Goal: Book appointment/travel/reservation

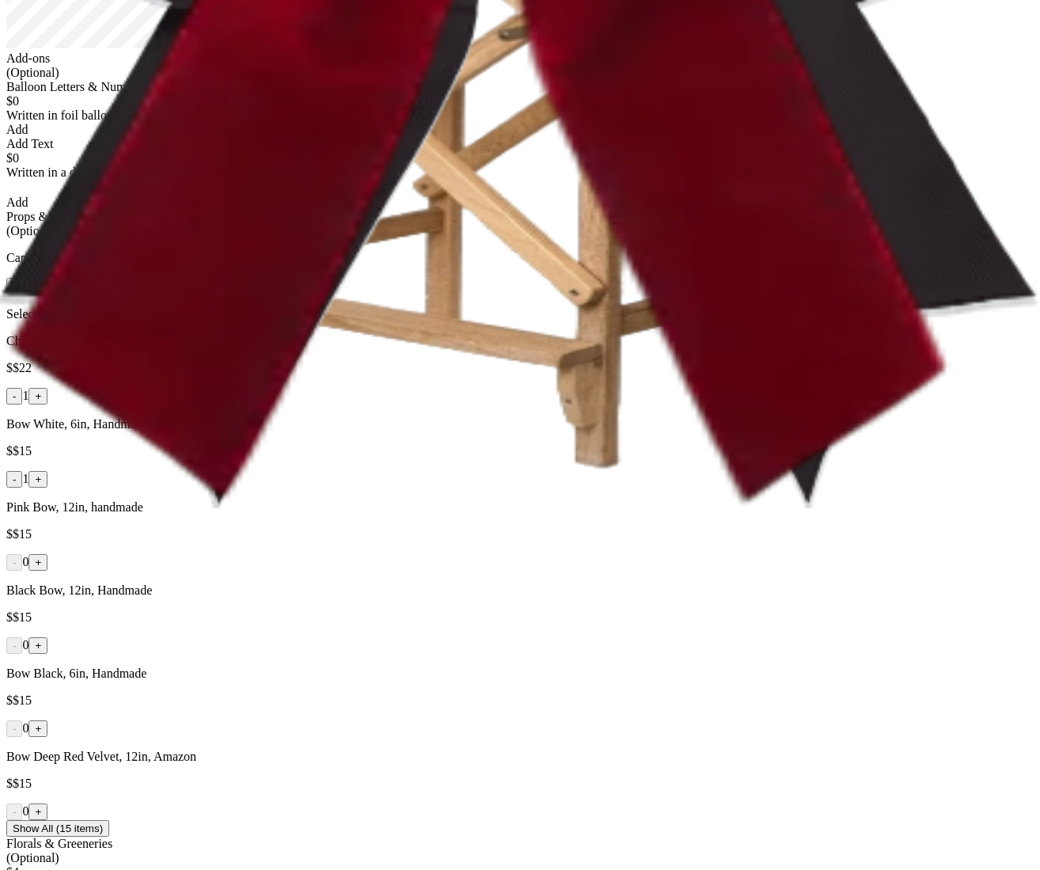
scroll to position [366, 0]
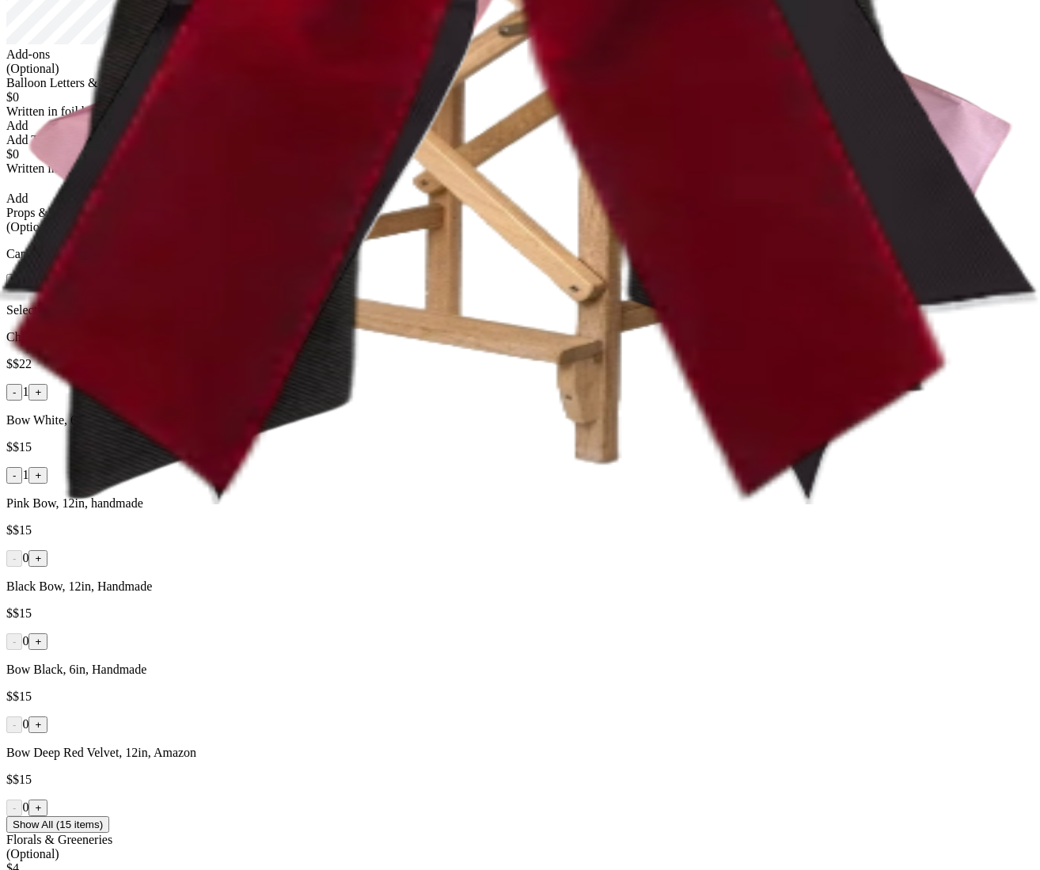
click at [120, 290] on button "← Rotate" at bounding box center [91, 282] width 57 height 17
click at [63, 290] on button "Rotate →" at bounding box center [34, 282] width 57 height 17
click at [120, 290] on button "← Rotate" at bounding box center [91, 282] width 57 height 17
click at [169, 290] on button "Scale +" at bounding box center [145, 282] width 48 height 17
click at [214, 290] on button "Scale -" at bounding box center [191, 282] width 45 height 17
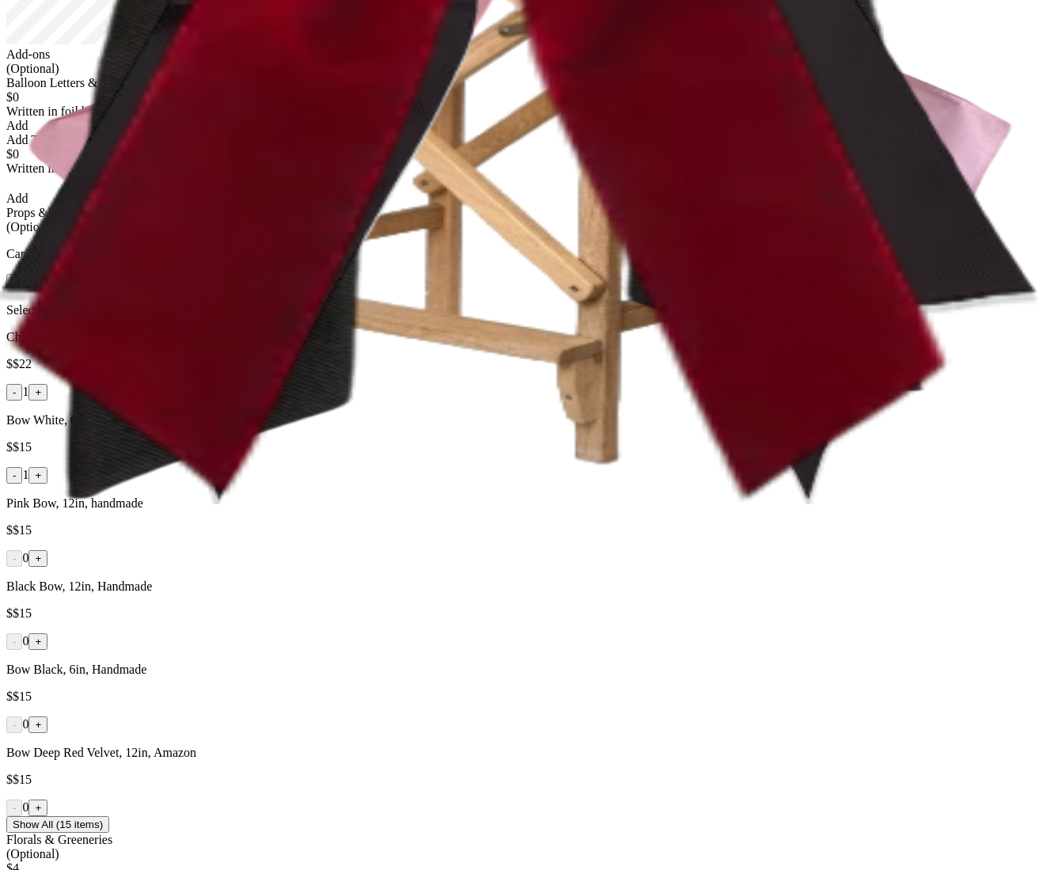
click at [214, 290] on button "Scale -" at bounding box center [191, 282] width 45 height 17
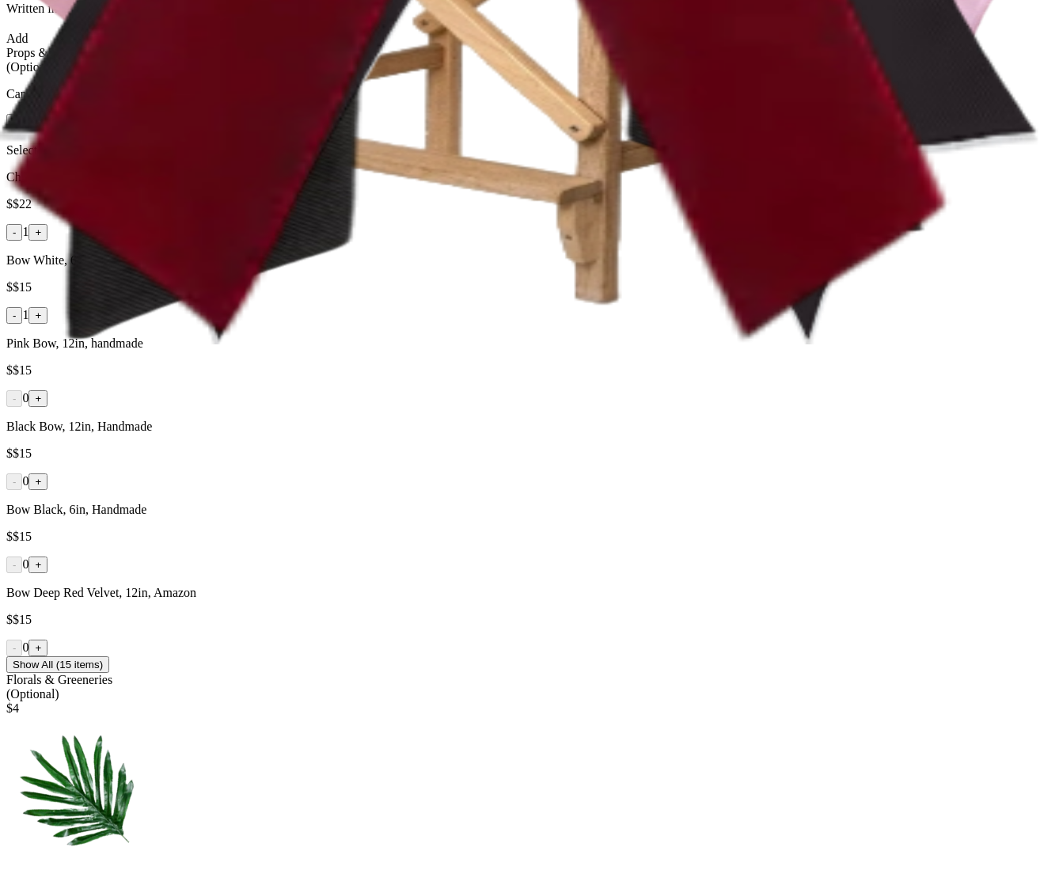
scroll to position [545, 0]
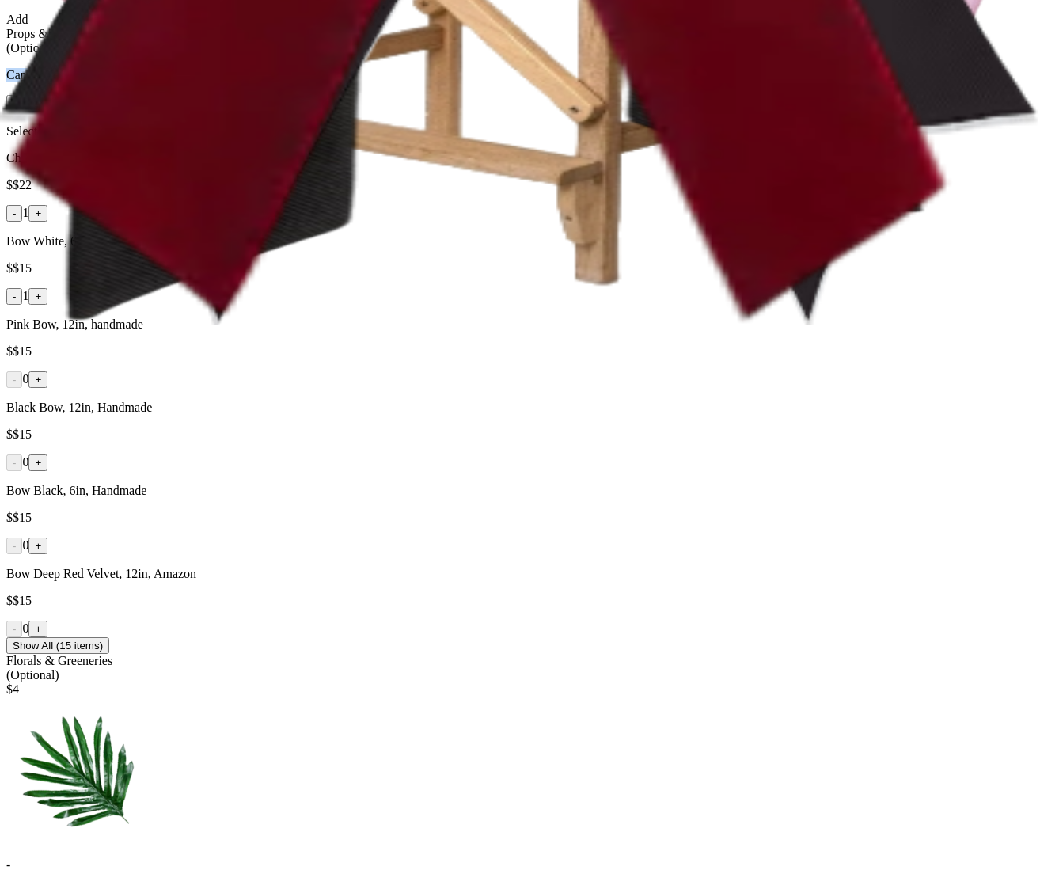
drag, startPoint x: 569, startPoint y: 372, endPoint x: 354, endPoint y: 365, distance: 215.4
click at [354, 82] on p "Canvas Controls:" at bounding box center [519, 75] width 1027 height 14
click at [372, 82] on p "Canvas Controls:" at bounding box center [519, 75] width 1027 height 14
drag, startPoint x: 427, startPoint y: 366, endPoint x: 642, endPoint y: 389, distance: 215.6
click at [642, 139] on div "Canvas Controls: Rotate → ← Rotate Scale + Scale - Select an item on the canvas…" at bounding box center [519, 103] width 1027 height 70
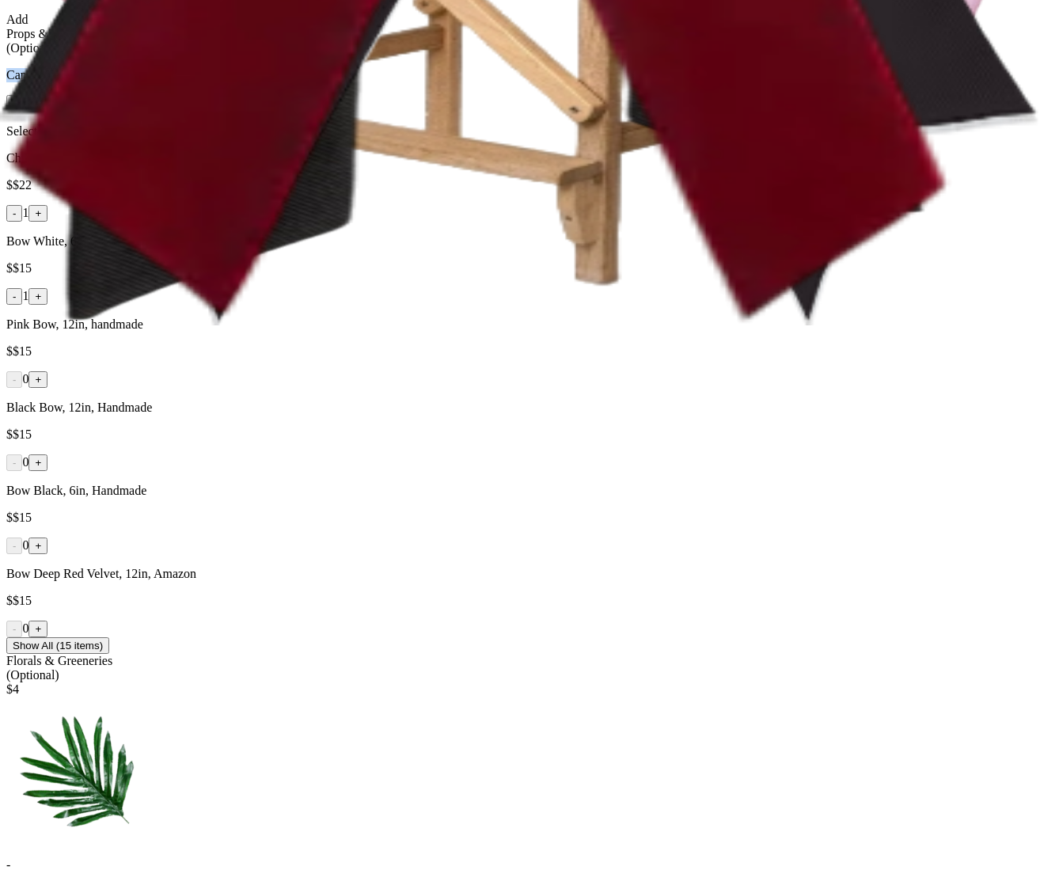
click at [47, 222] on button "+" at bounding box center [37, 213] width 19 height 17
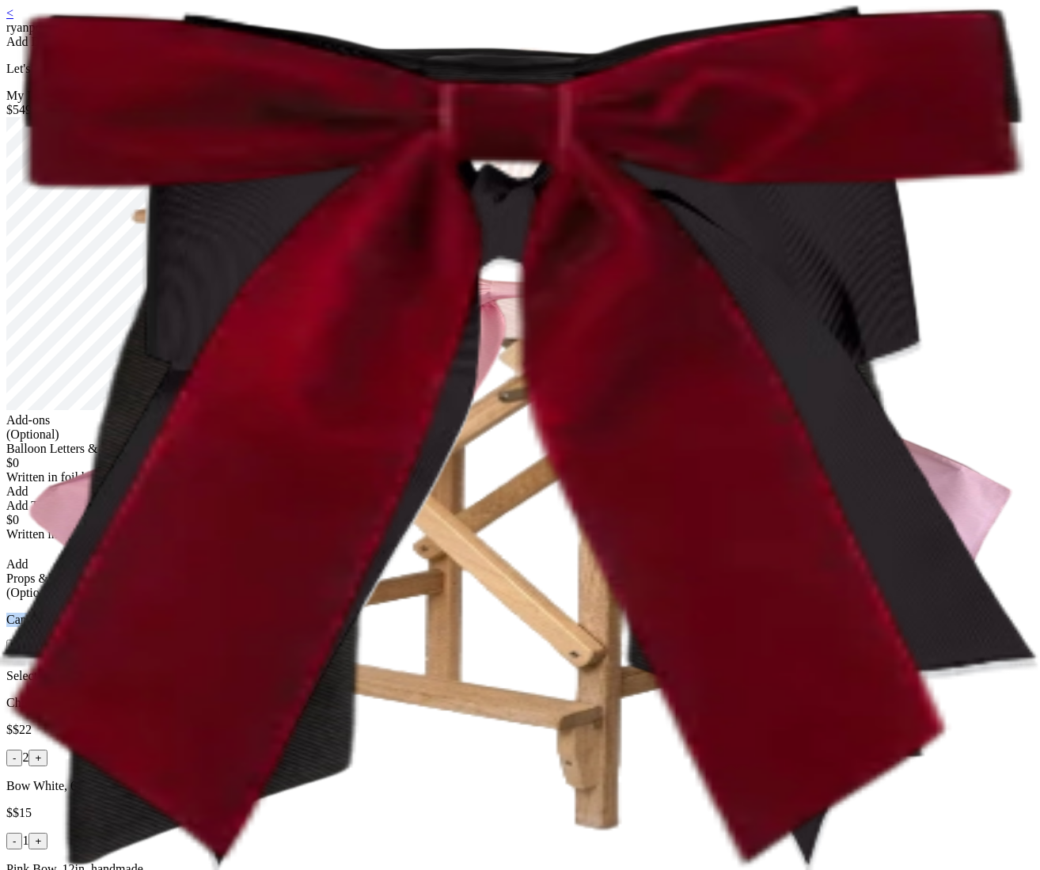
scroll to position [343, 0]
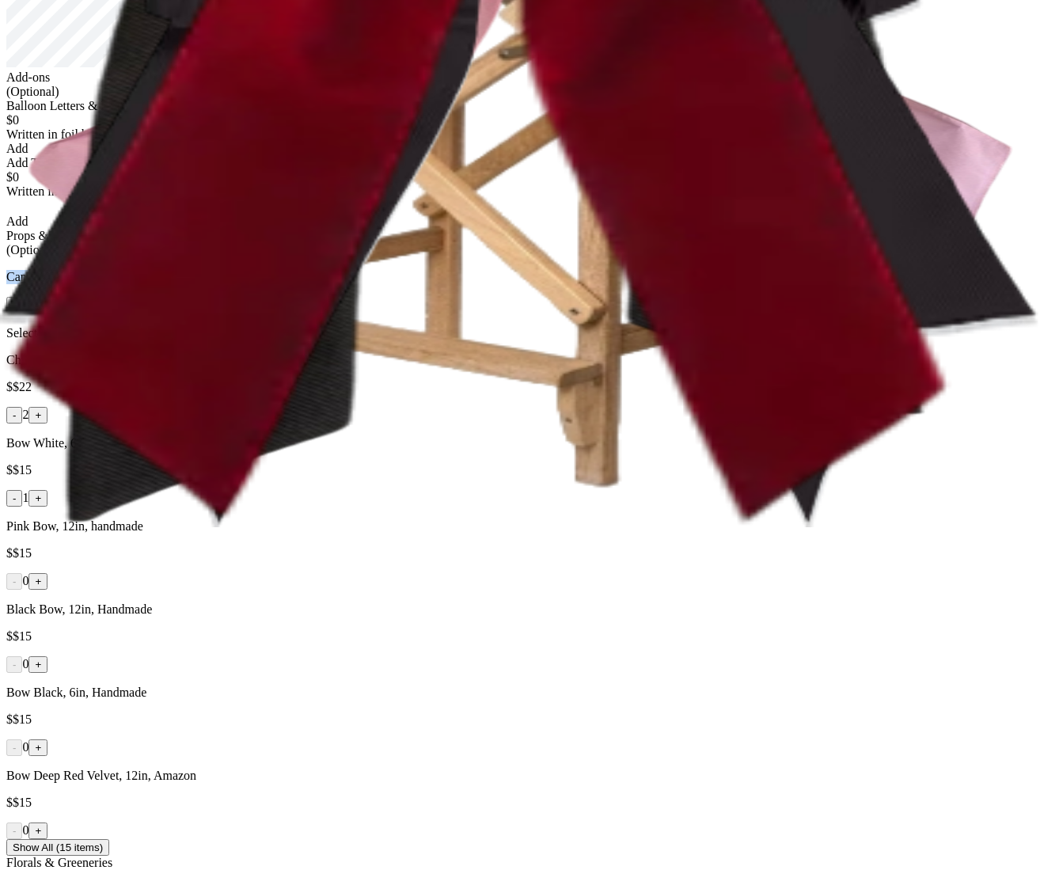
click at [169, 313] on button "Scale +" at bounding box center [145, 305] width 48 height 17
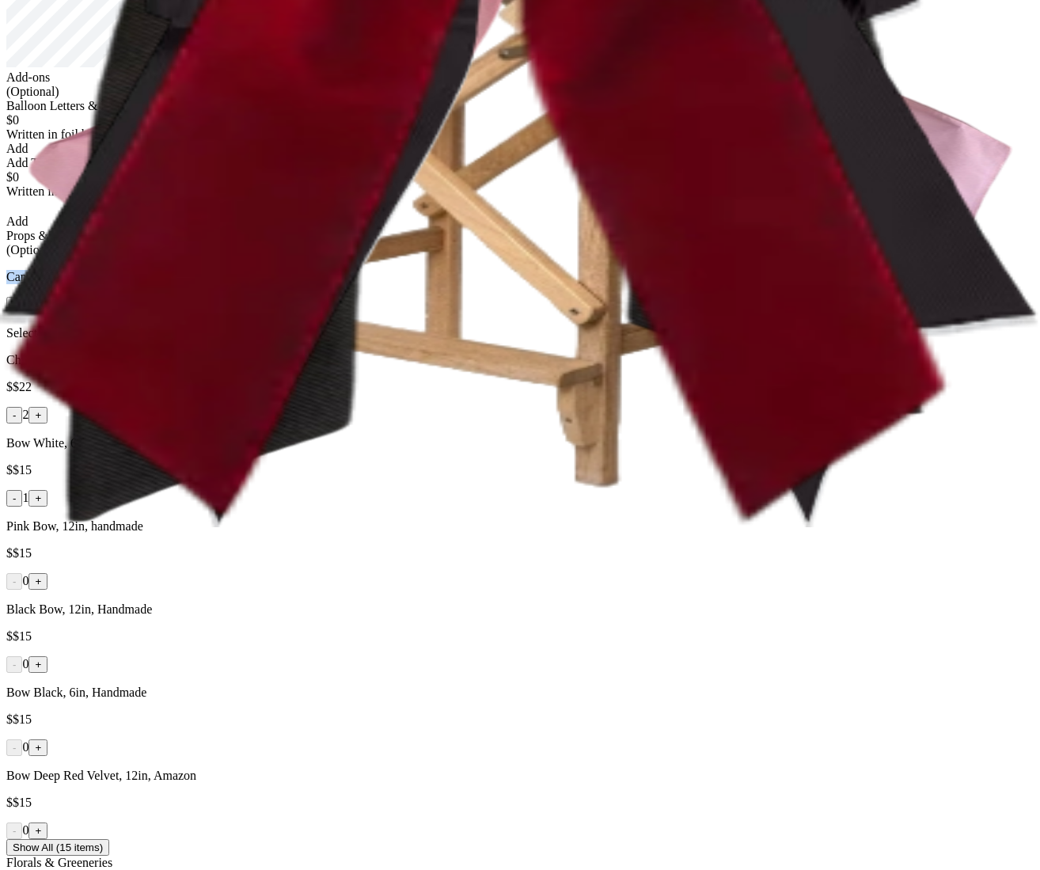
click at [169, 313] on button "Scale +" at bounding box center [145, 305] width 48 height 17
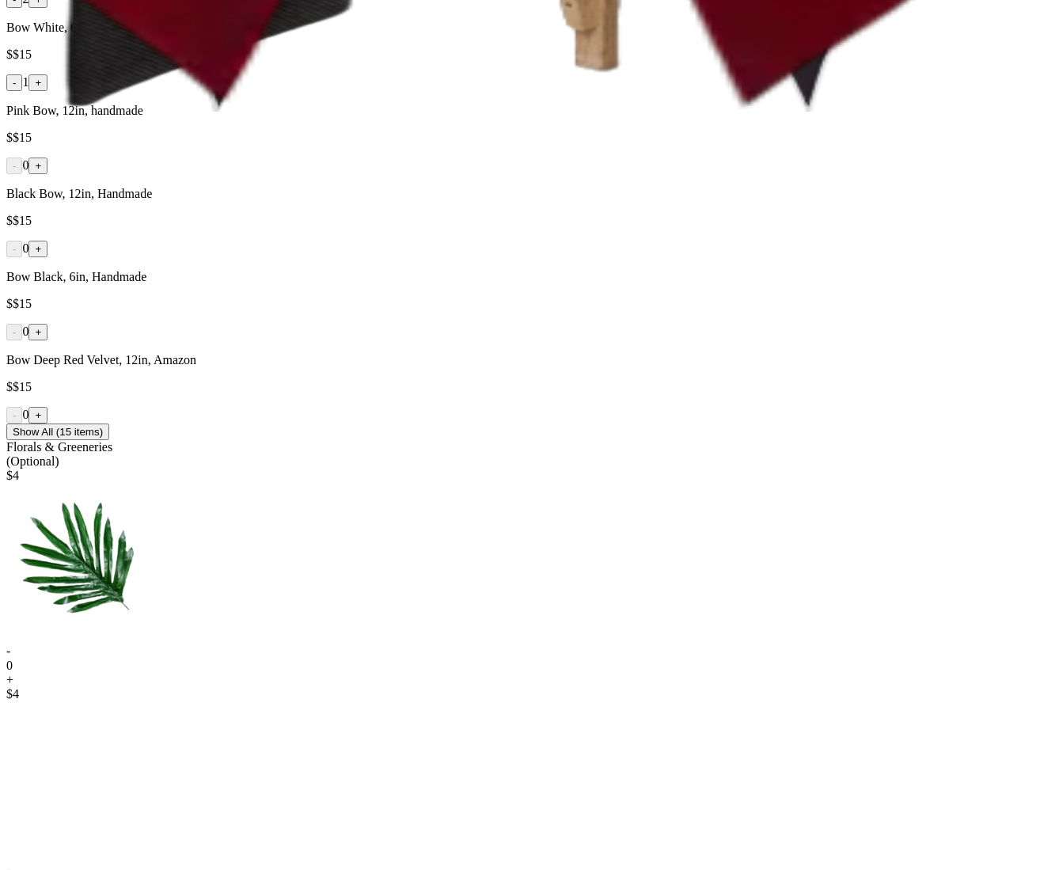
scroll to position [0, 0]
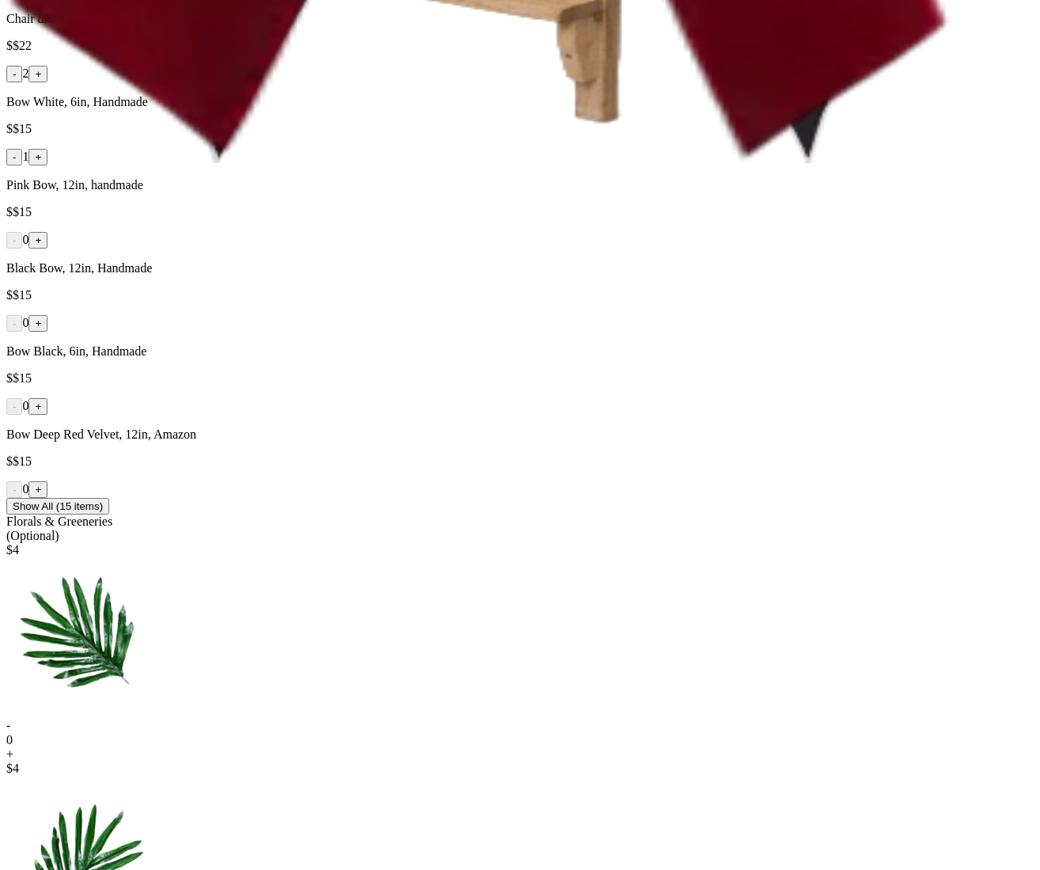
scroll to position [708, 0]
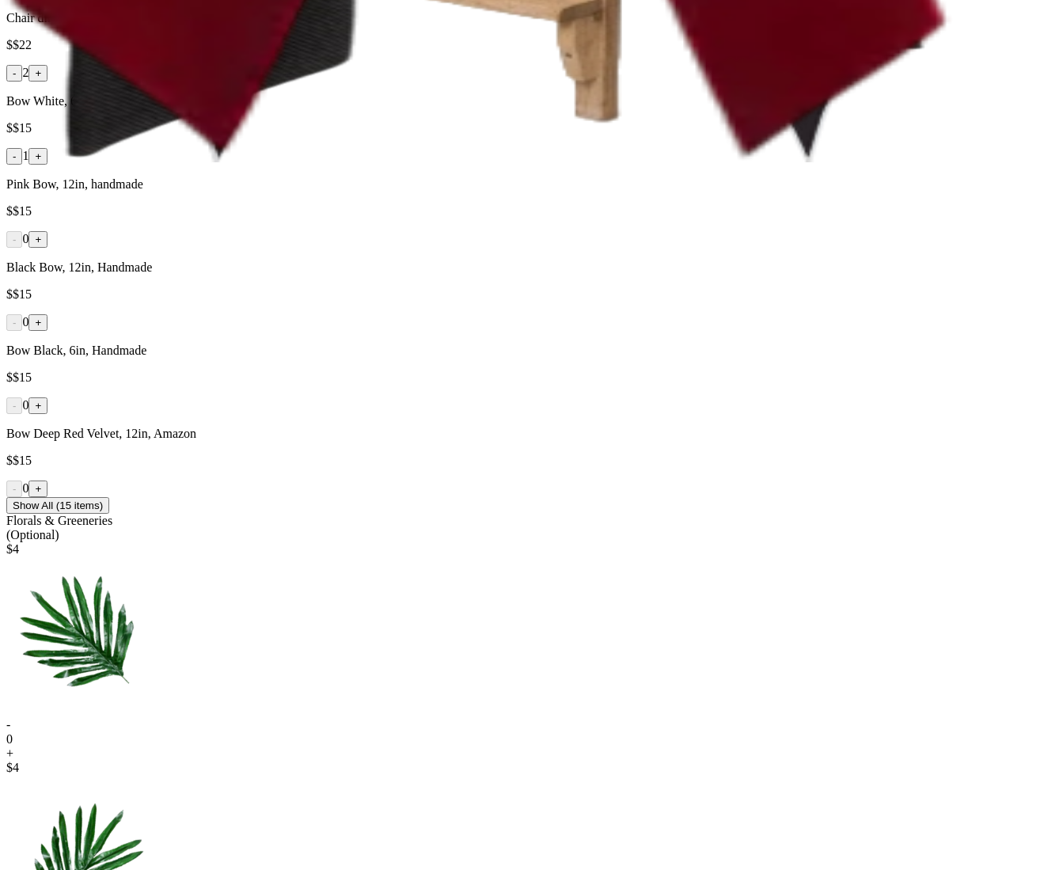
drag, startPoint x: 560, startPoint y: 208, endPoint x: 473, endPoint y: 210, distance: 87.1
copy p "Canvas Controls"
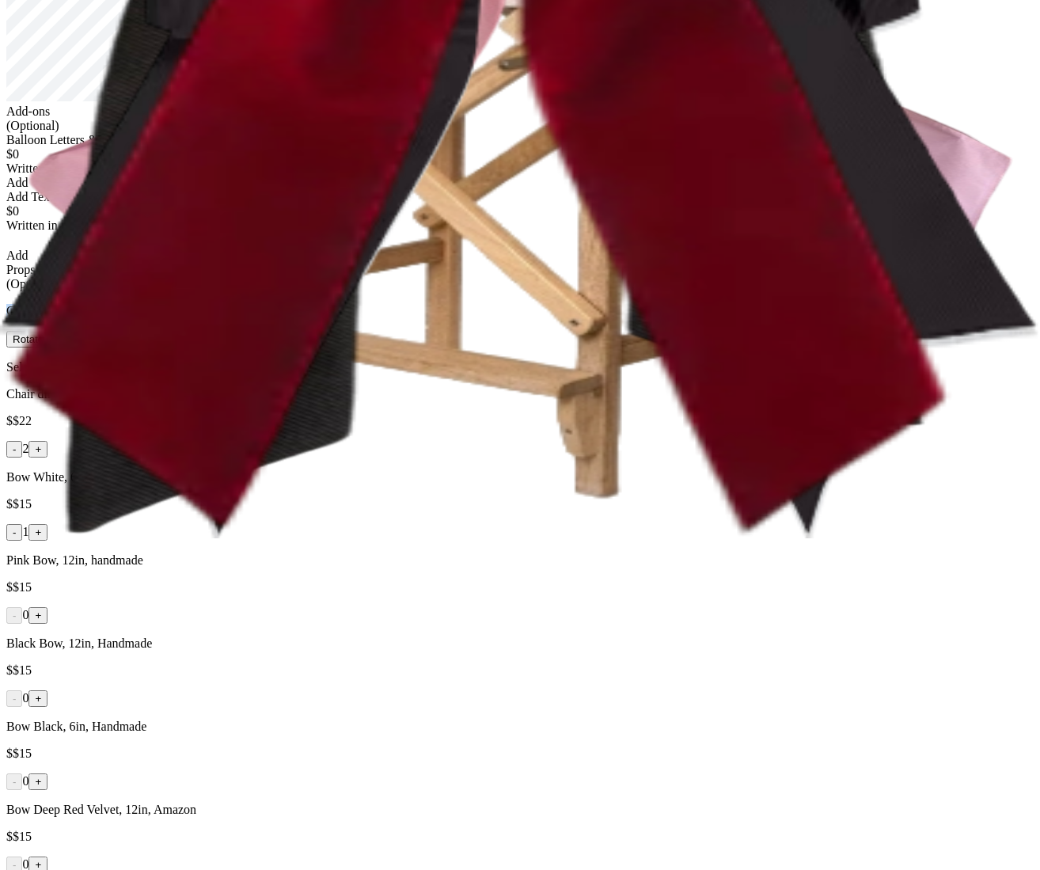
scroll to position [456, 0]
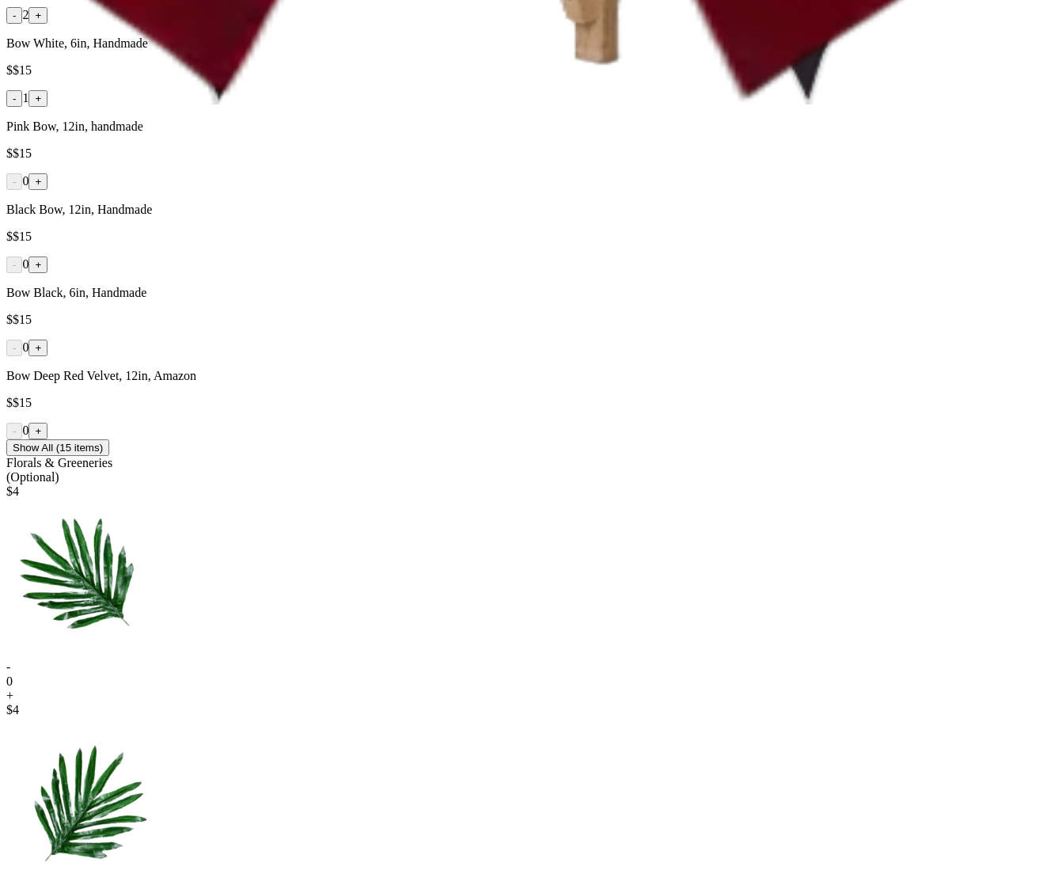
scroll to position [769, 0]
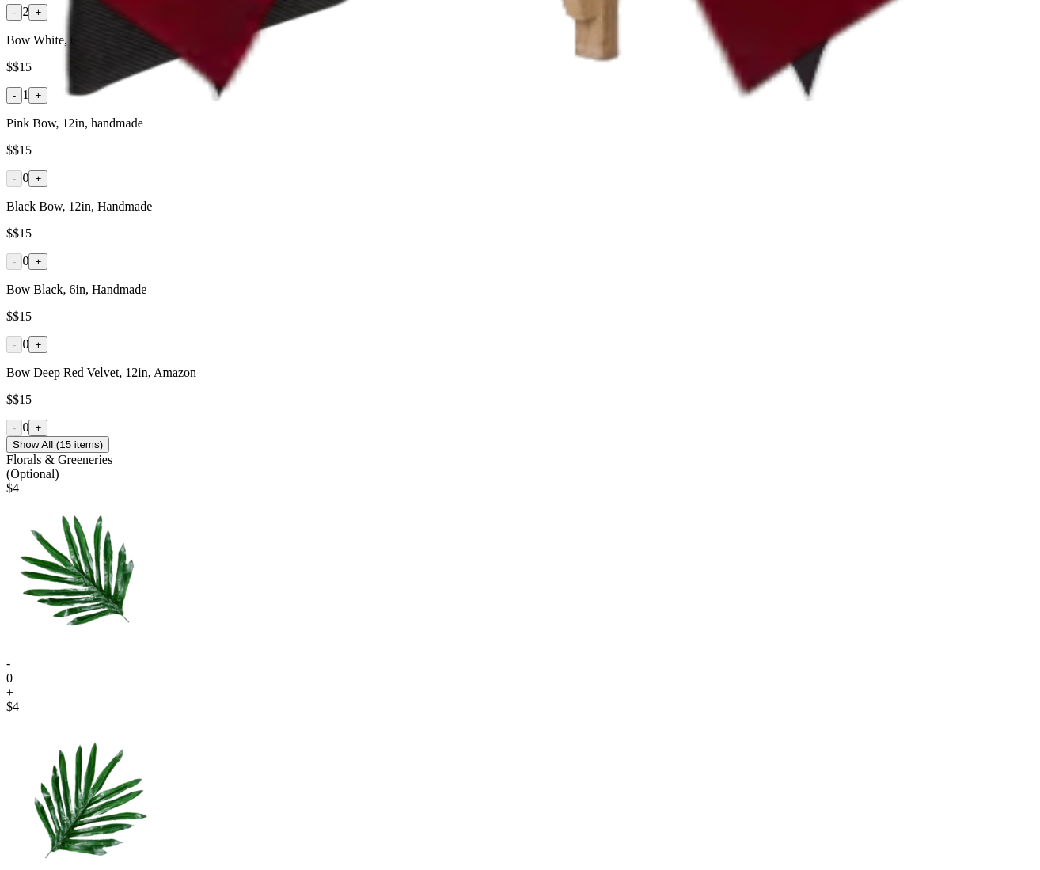
click at [109, 453] on button "Show All (15 items)" at bounding box center [57, 444] width 103 height 17
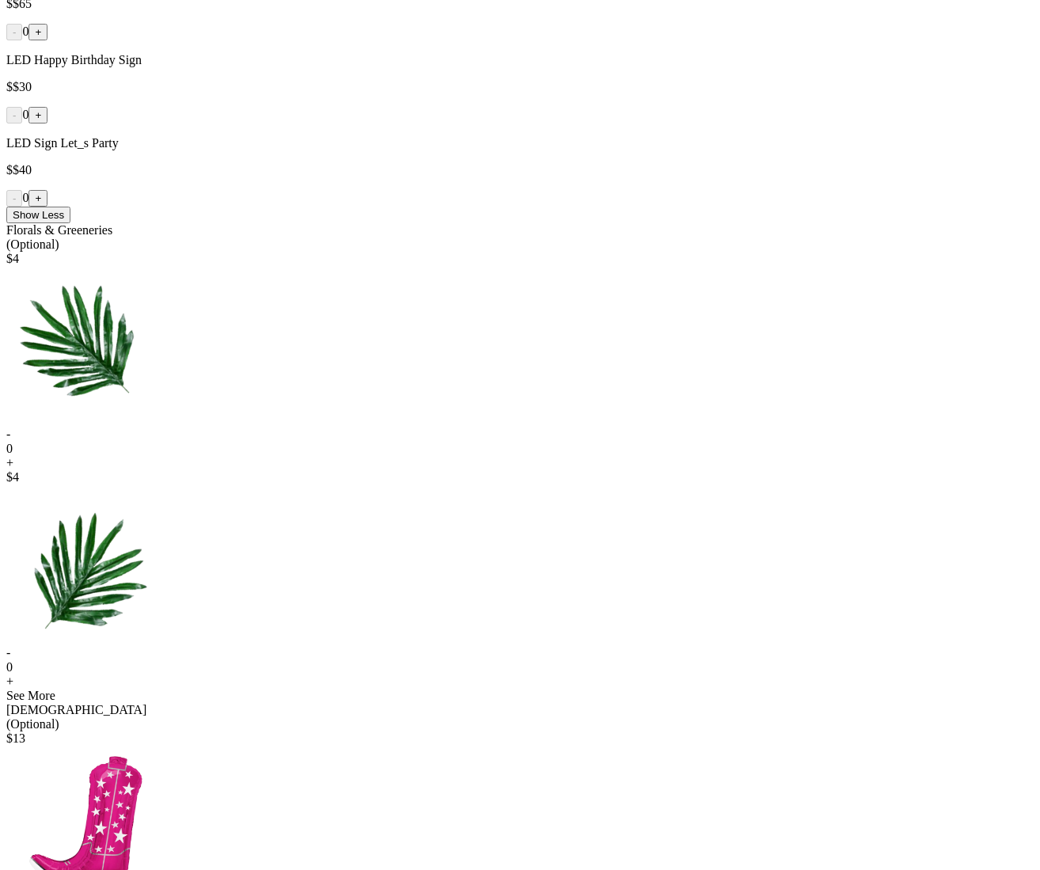
click at [70, 223] on button "Show Less" at bounding box center [38, 215] width 64 height 17
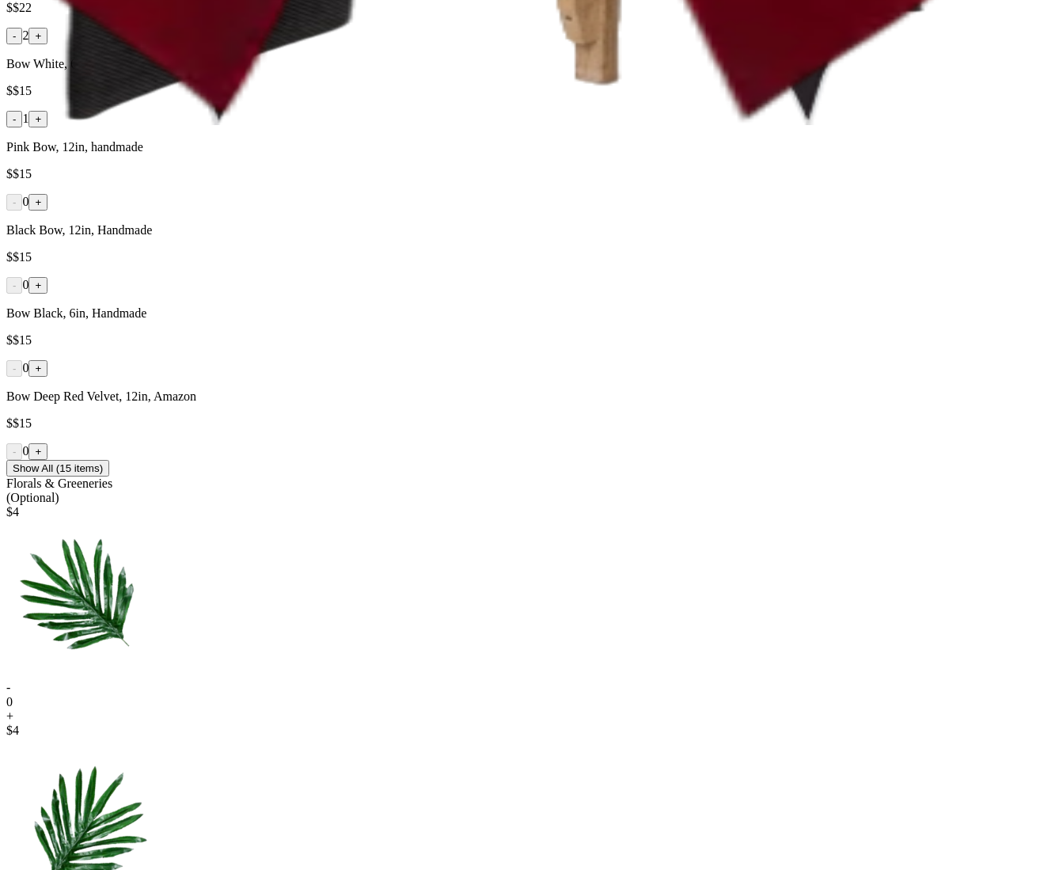
scroll to position [742, 0]
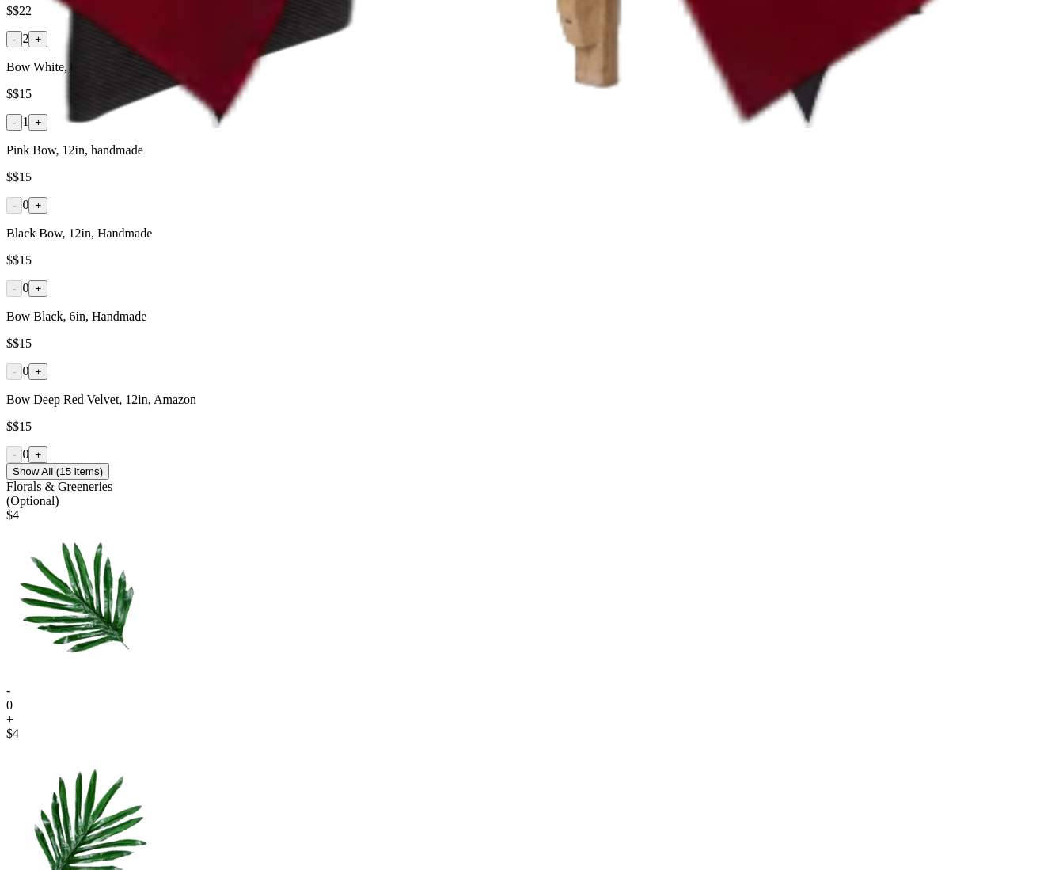
drag, startPoint x: 526, startPoint y: 640, endPoint x: 533, endPoint y: 590, distance: 50.4
click at [109, 480] on button "Show All (15 items)" at bounding box center [57, 471] width 103 height 17
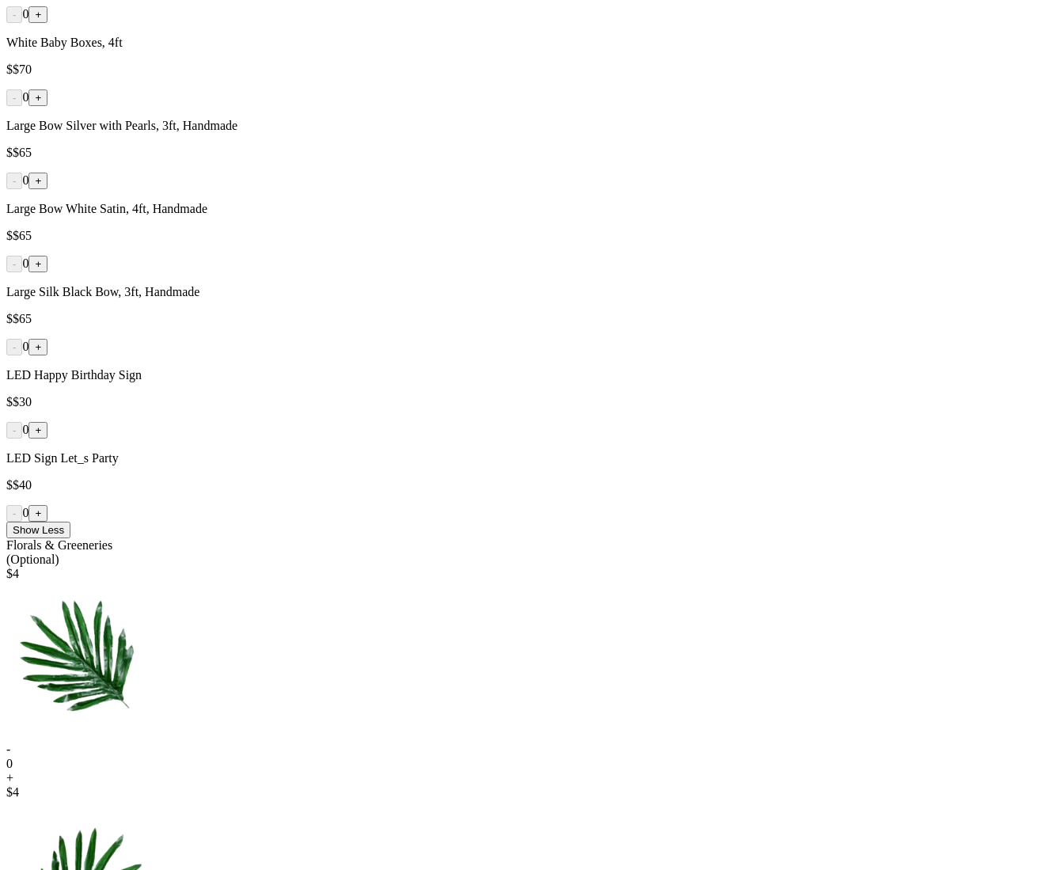
click at [70, 538] on button "Show Less" at bounding box center [38, 530] width 64 height 17
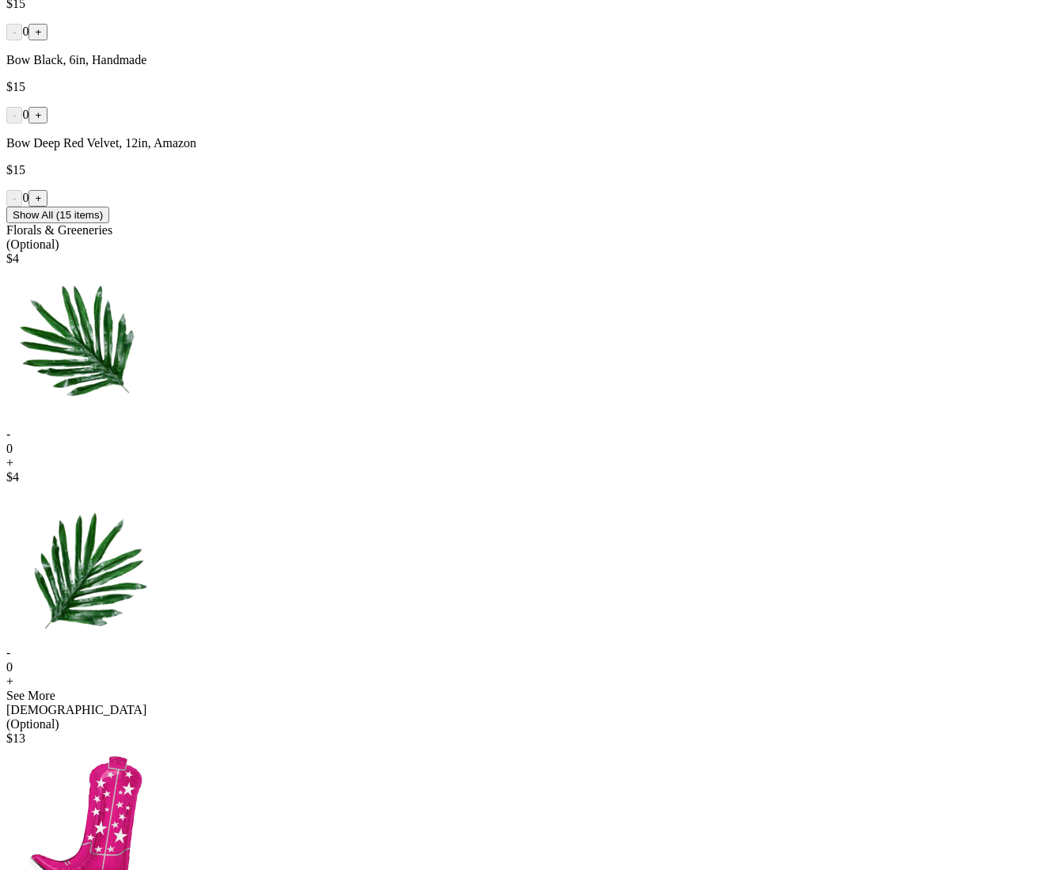
scroll to position [954, 0]
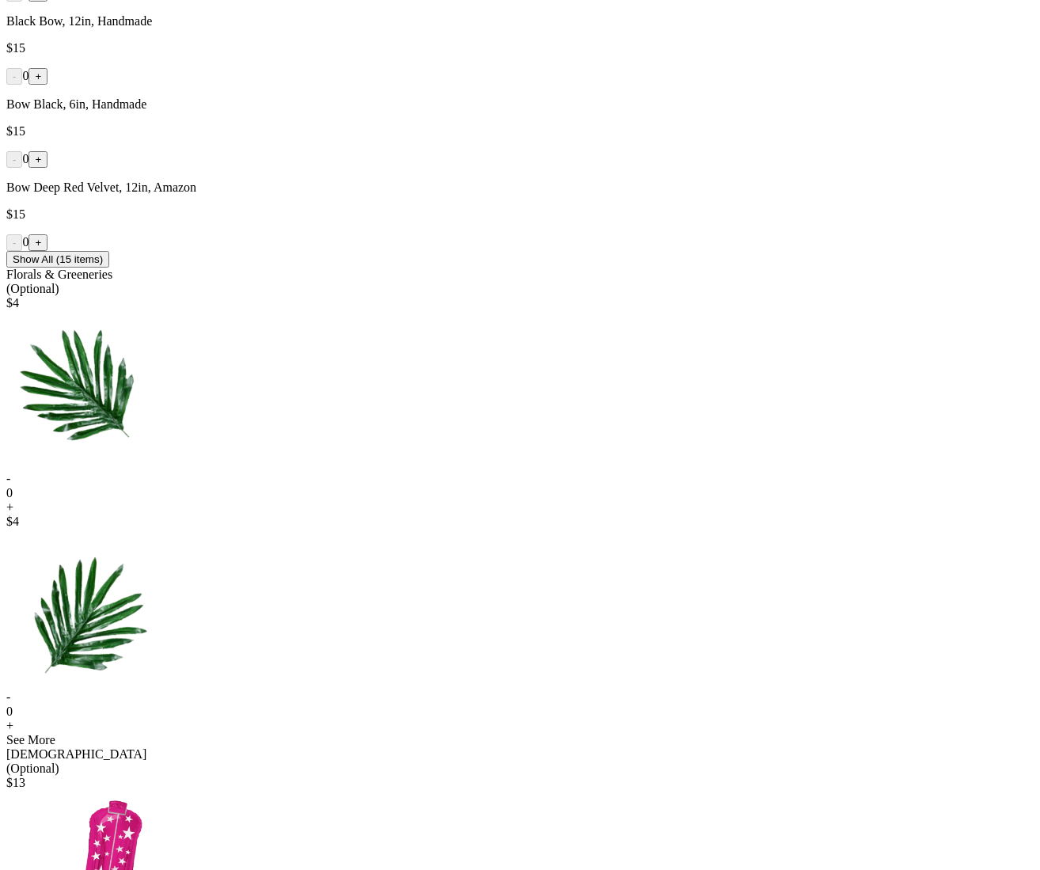
drag, startPoint x: 613, startPoint y: 435, endPoint x: 443, endPoint y: 427, distance: 169.6
click at [442, 268] on div "Show All (15 items)" at bounding box center [519, 259] width 1027 height 17
click at [109, 268] on button "Show All (15 items)" at bounding box center [57, 259] width 103 height 17
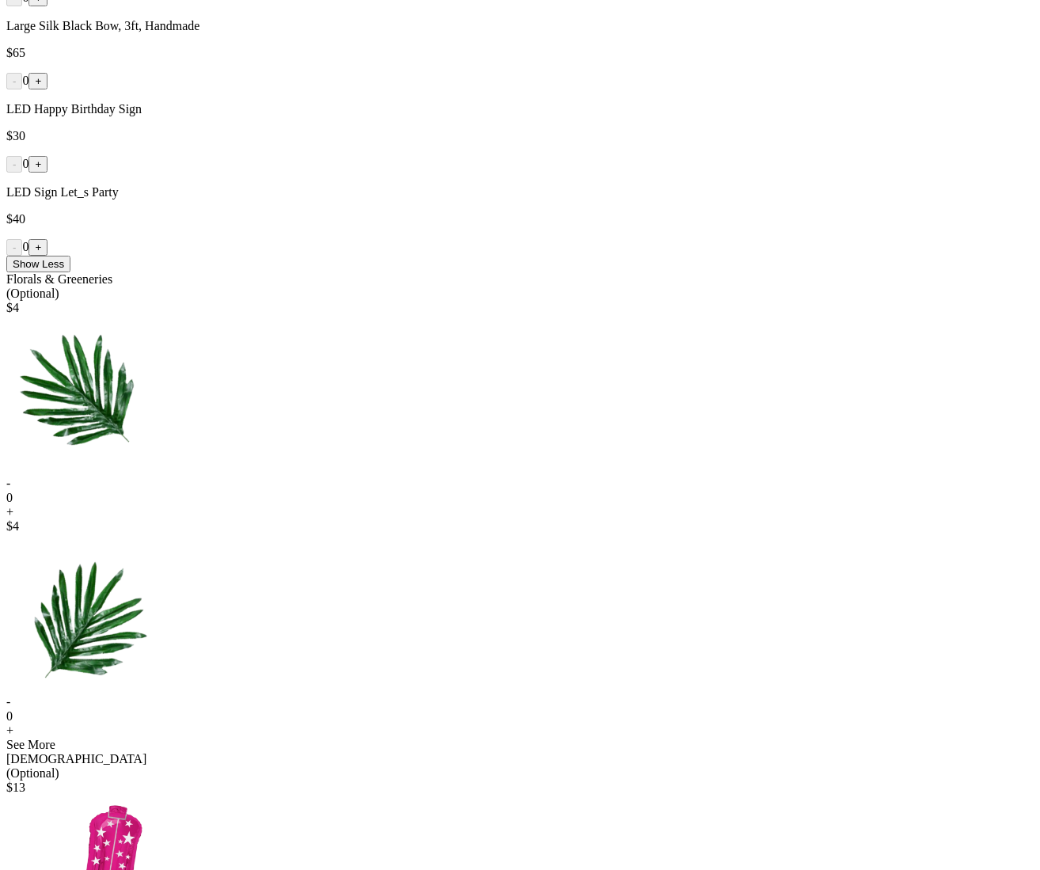
scroll to position [1737, 0]
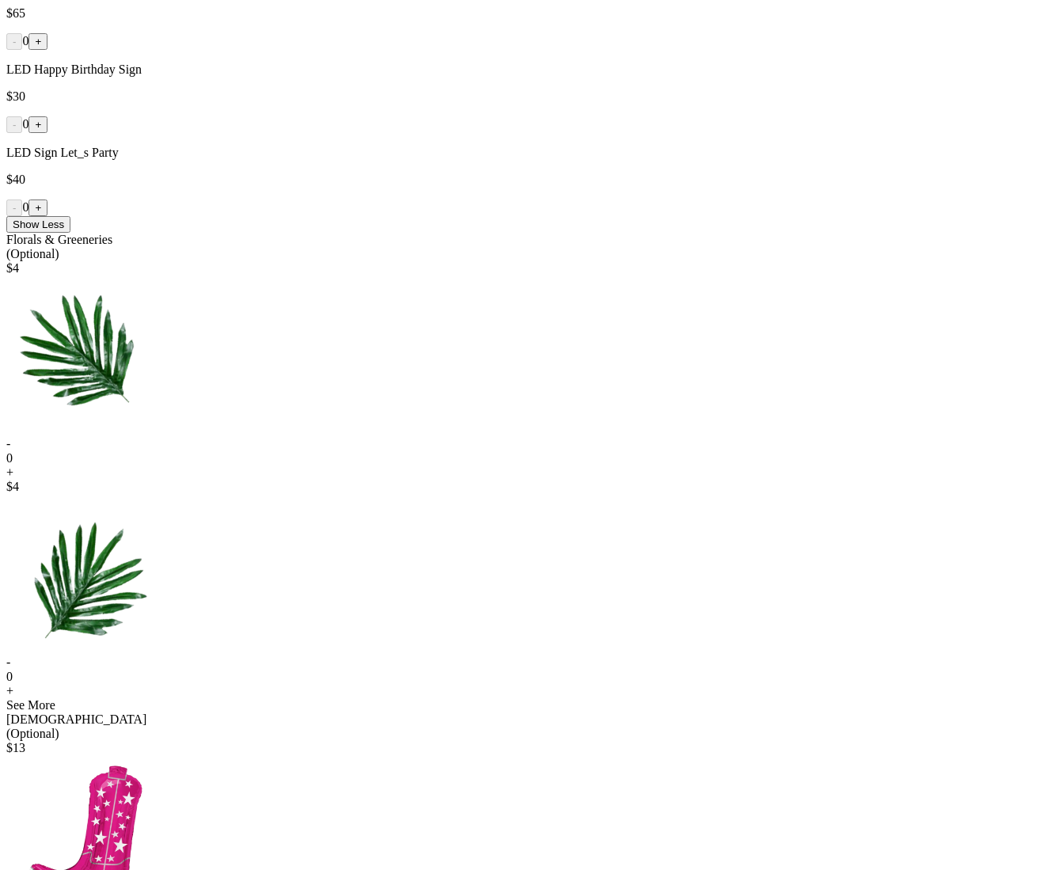
drag, startPoint x: 878, startPoint y: 549, endPoint x: 817, endPoint y: 558, distance: 61.6
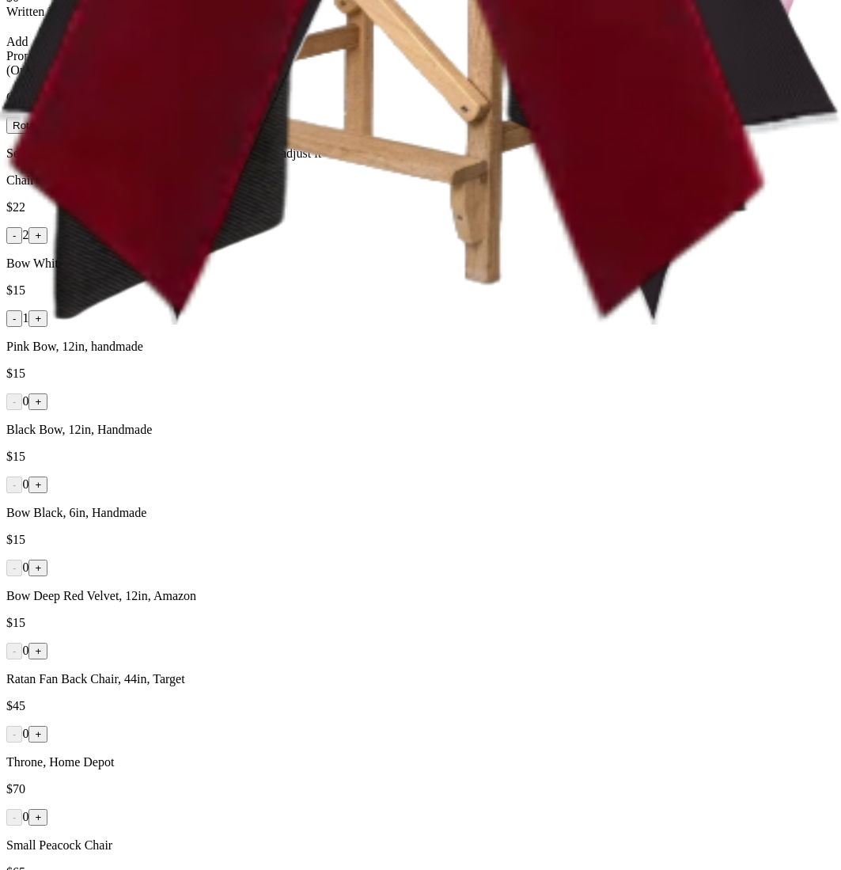
scroll to position [546, 0]
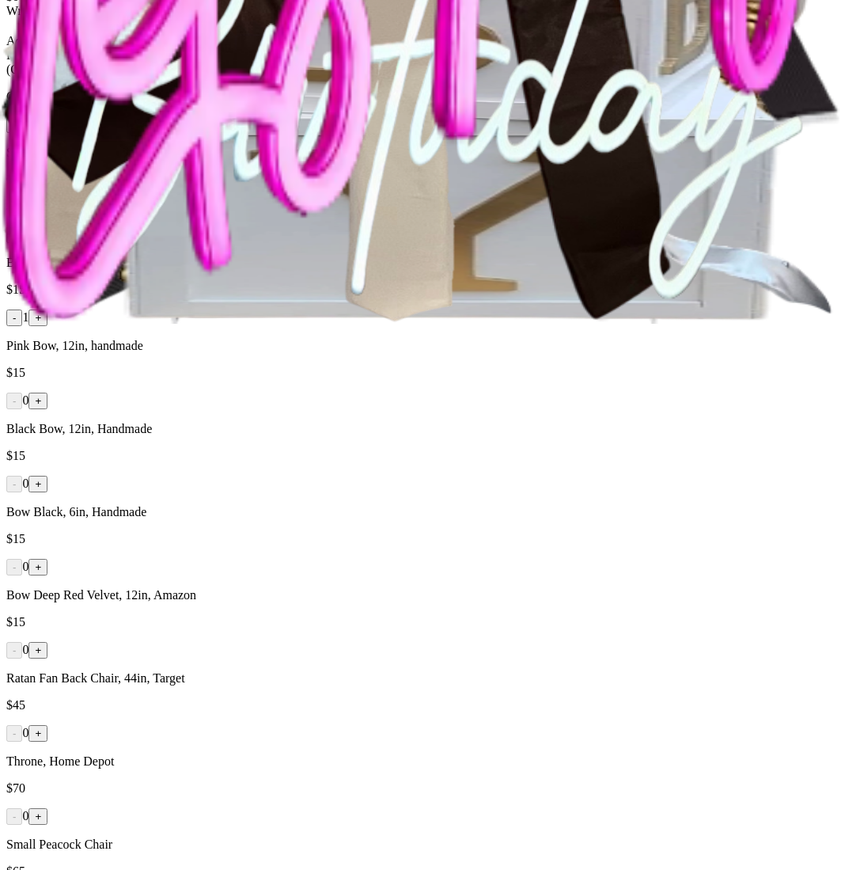
click at [47, 243] on button "+" at bounding box center [37, 234] width 19 height 17
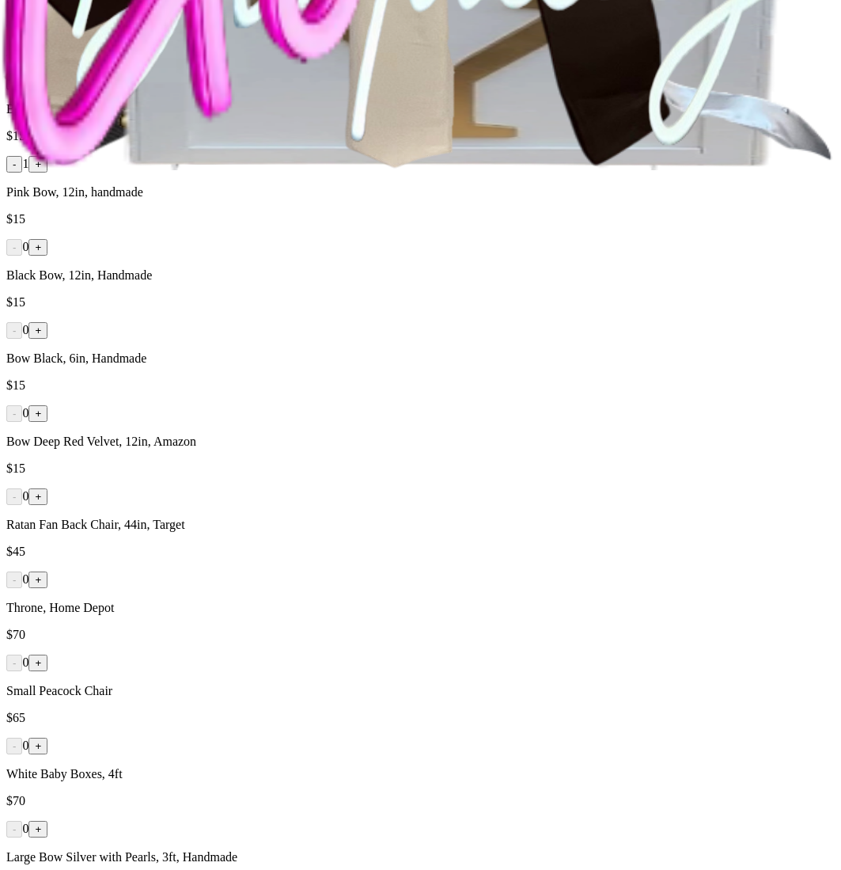
scroll to position [733, 0]
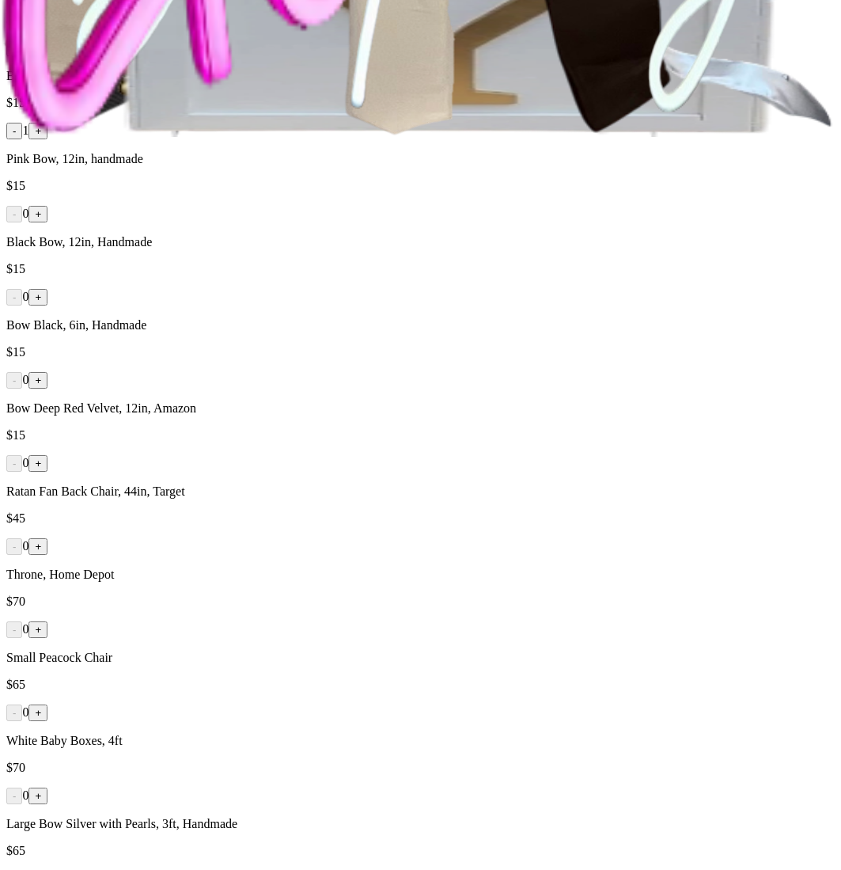
click at [22, 56] on button "-" at bounding box center [14, 48] width 16 height 17
click at [223, 56] on div "- 1 +" at bounding box center [420, 48] width 829 height 17
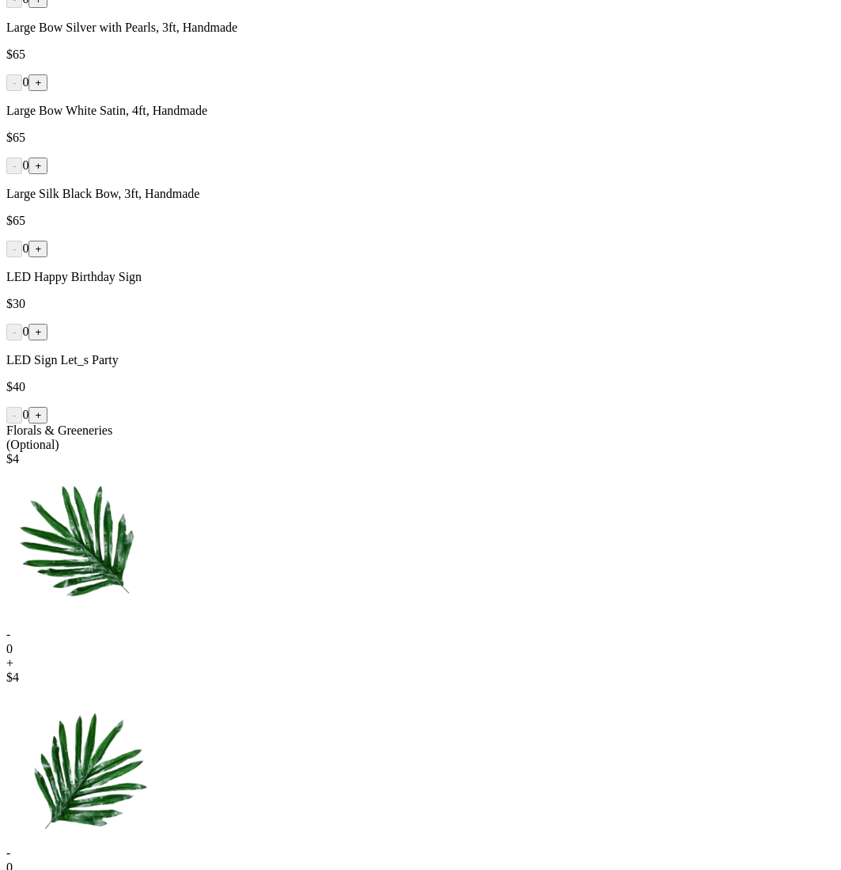
scroll to position [935, 0]
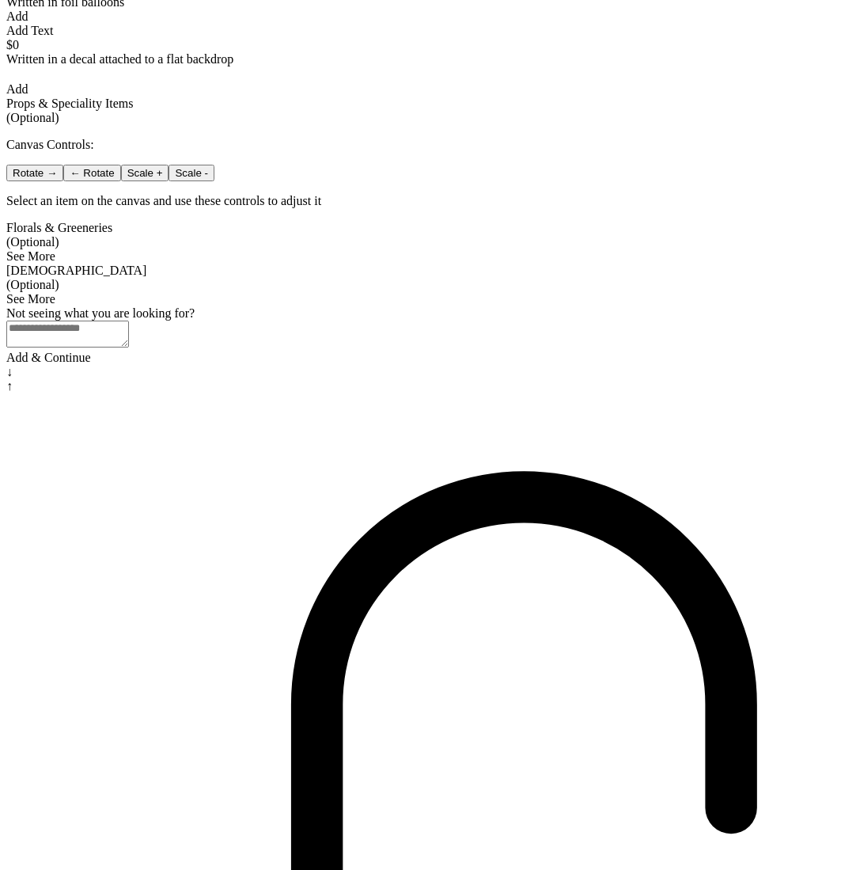
scroll to position [497, 0]
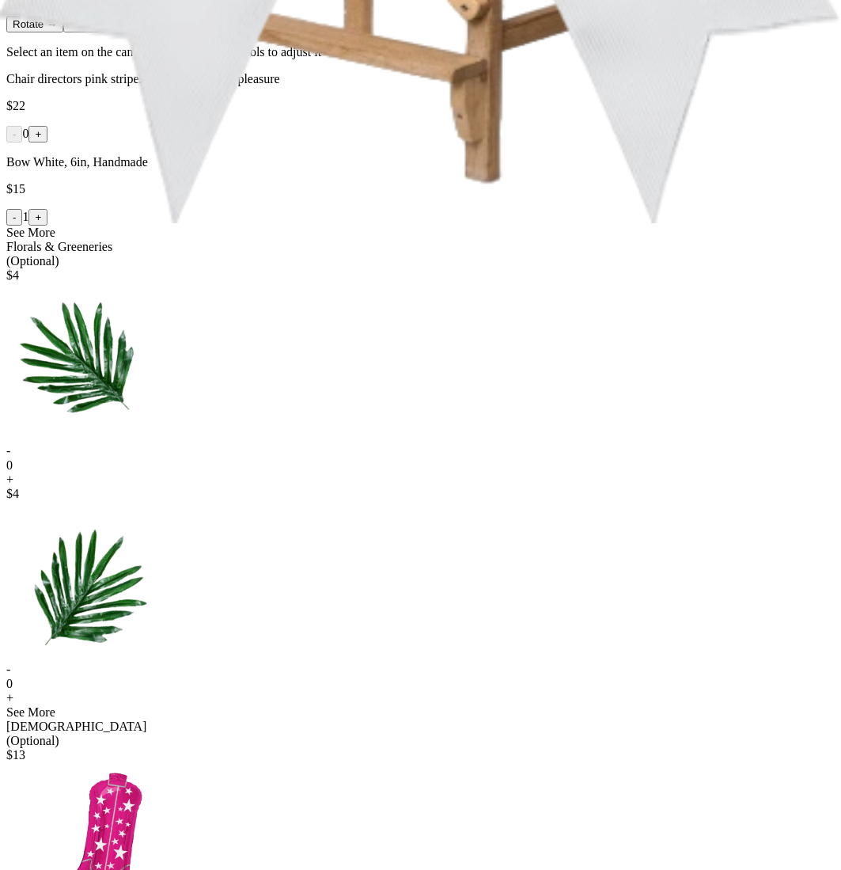
click at [466, 240] on div "See More" at bounding box center [420, 233] width 829 height 14
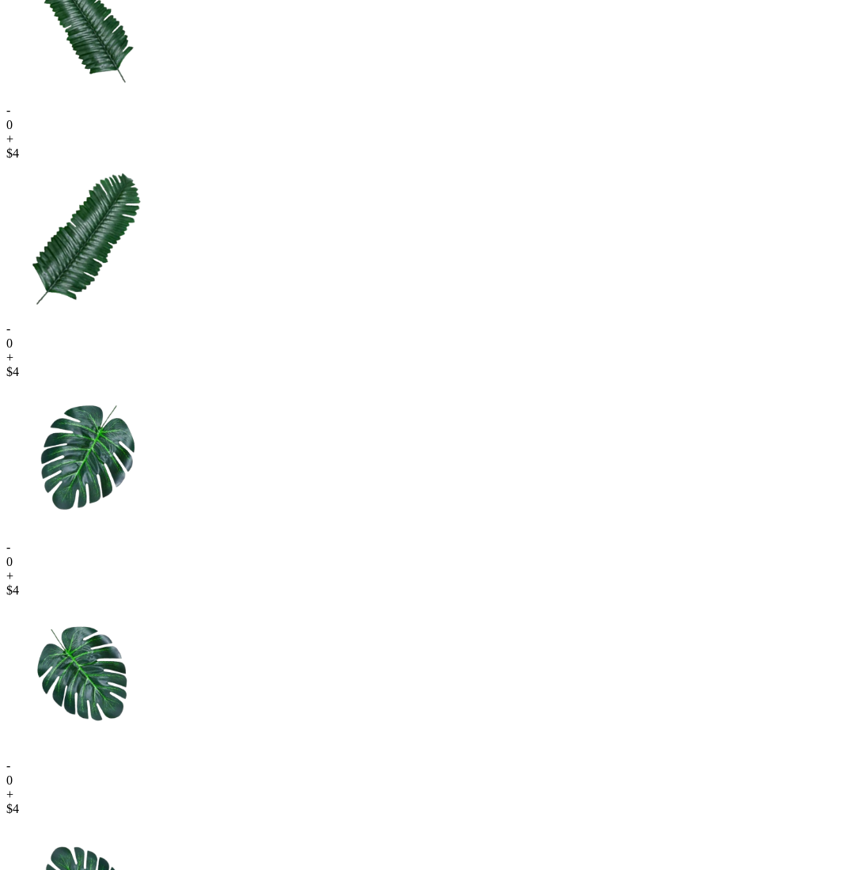
scroll to position [2109, 0]
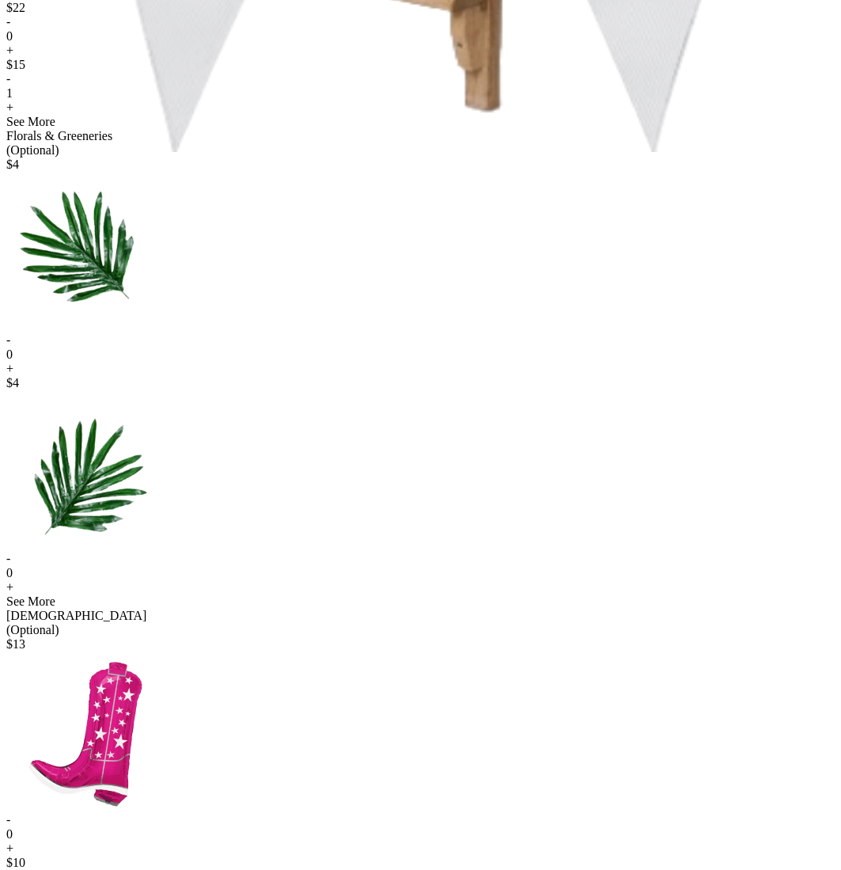
scroll to position [679, 0]
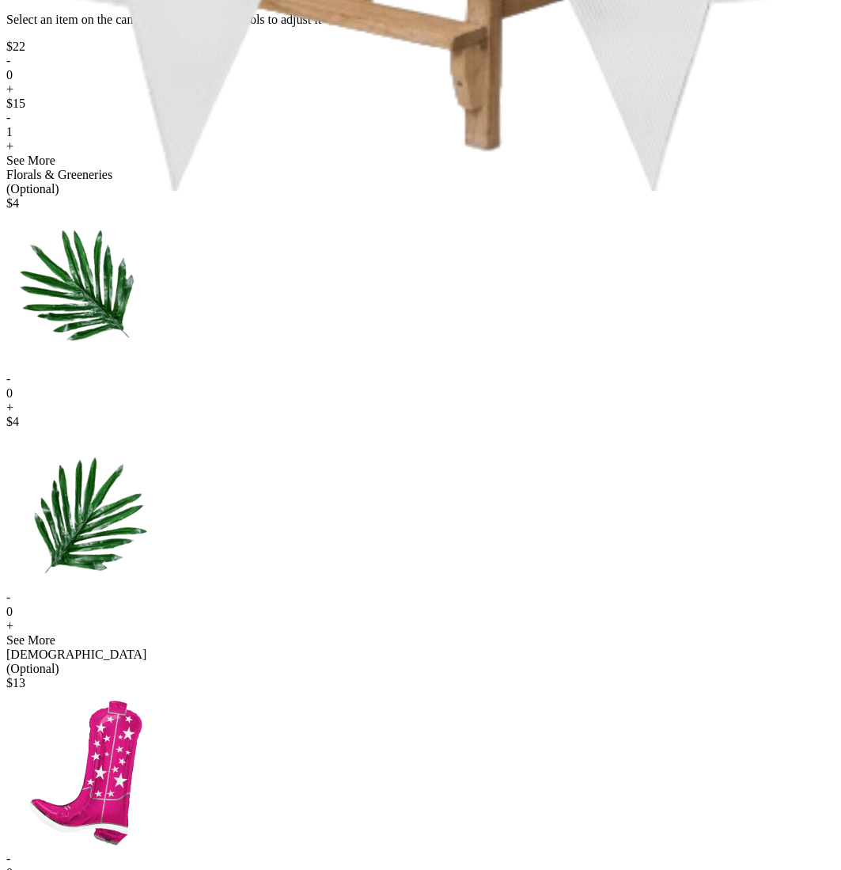
click at [511, 168] on div "See More" at bounding box center [420, 161] width 829 height 14
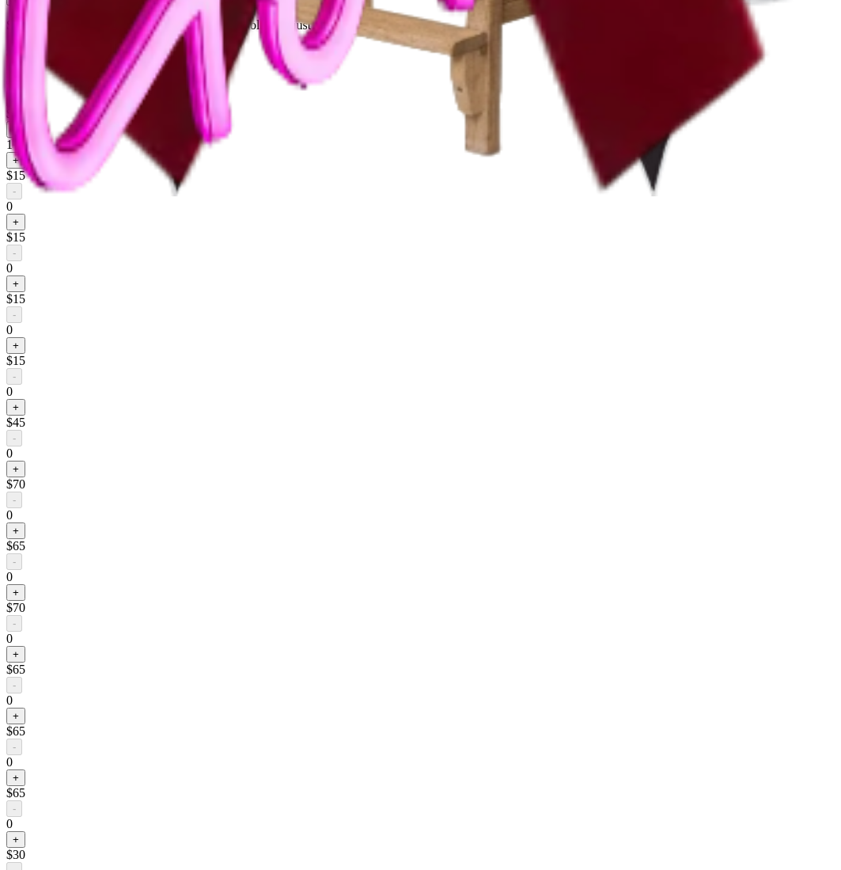
scroll to position [674, 0]
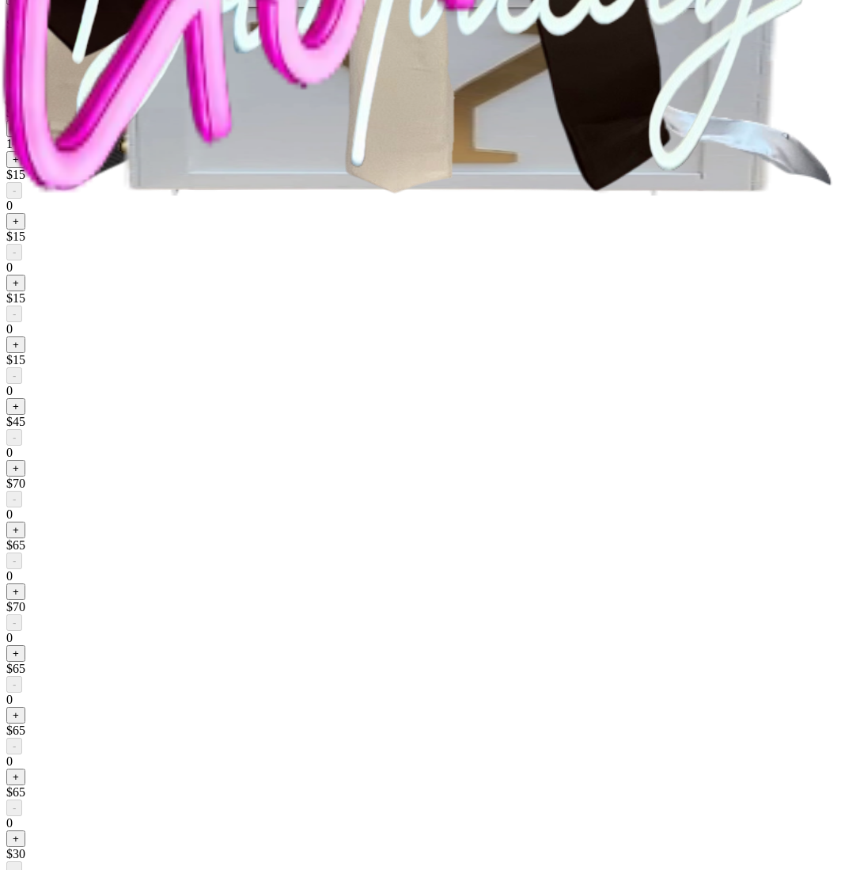
click at [22, 137] on button "-" at bounding box center [14, 128] width 16 height 17
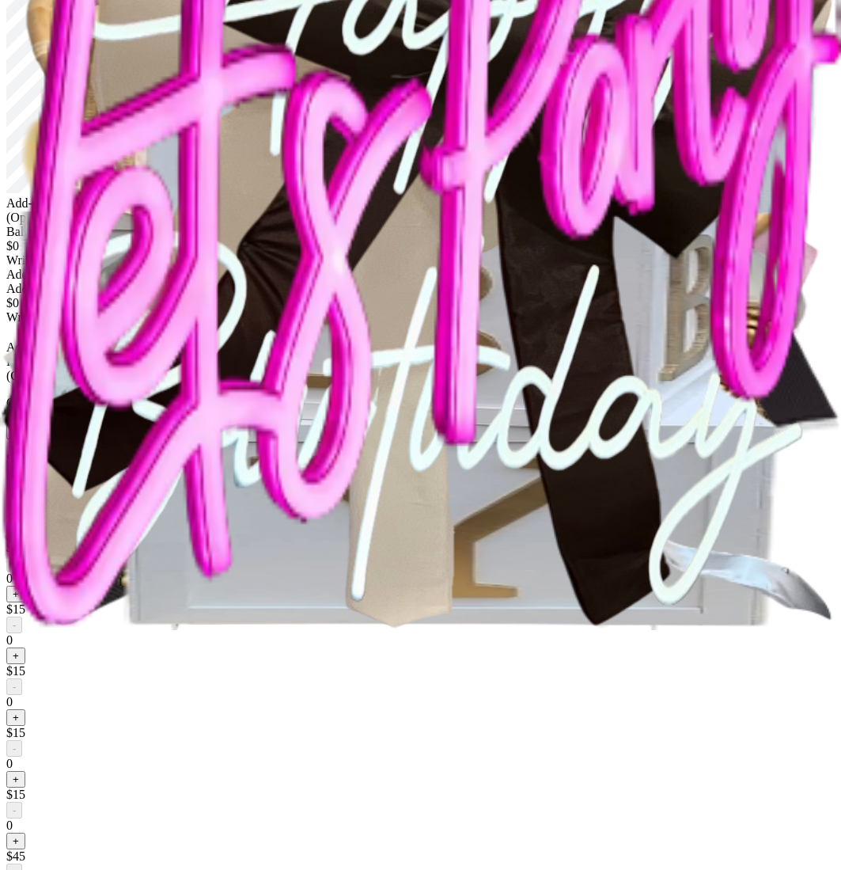
scroll to position [1048, 0]
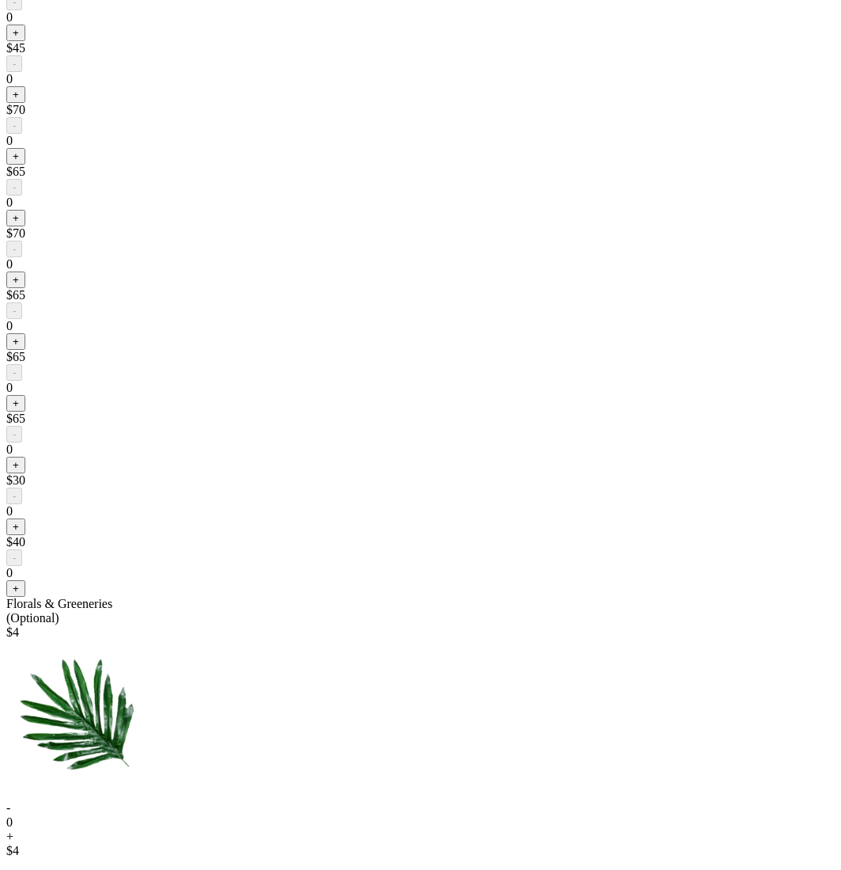
click at [25, 165] on button "+" at bounding box center [15, 156] width 19 height 17
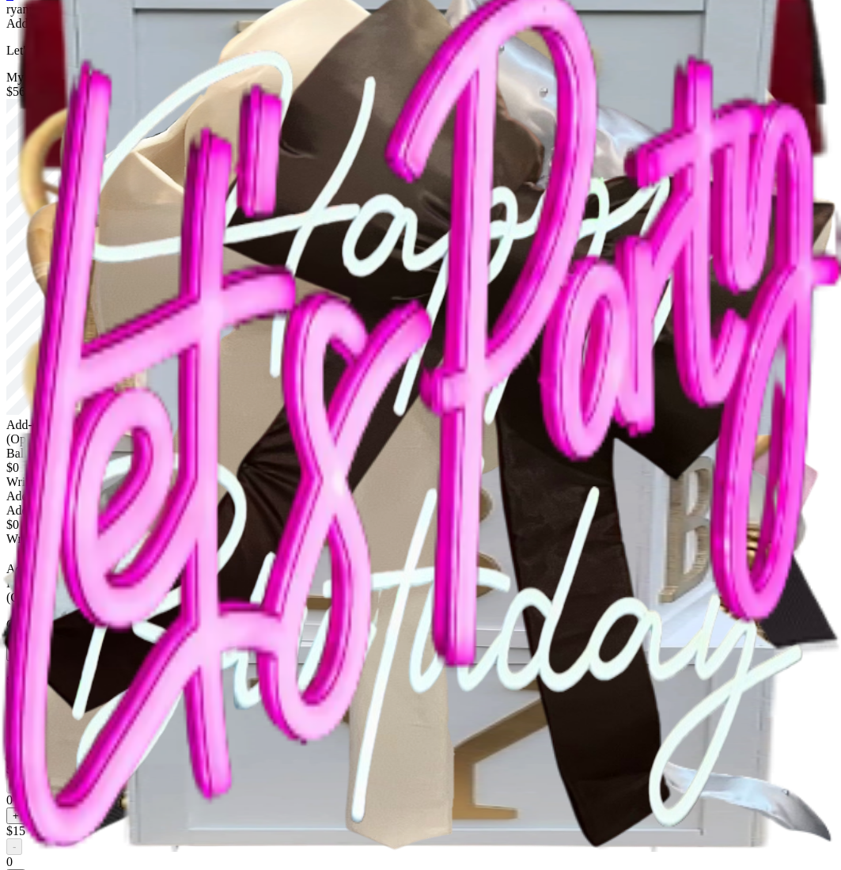
scroll to position [0, 0]
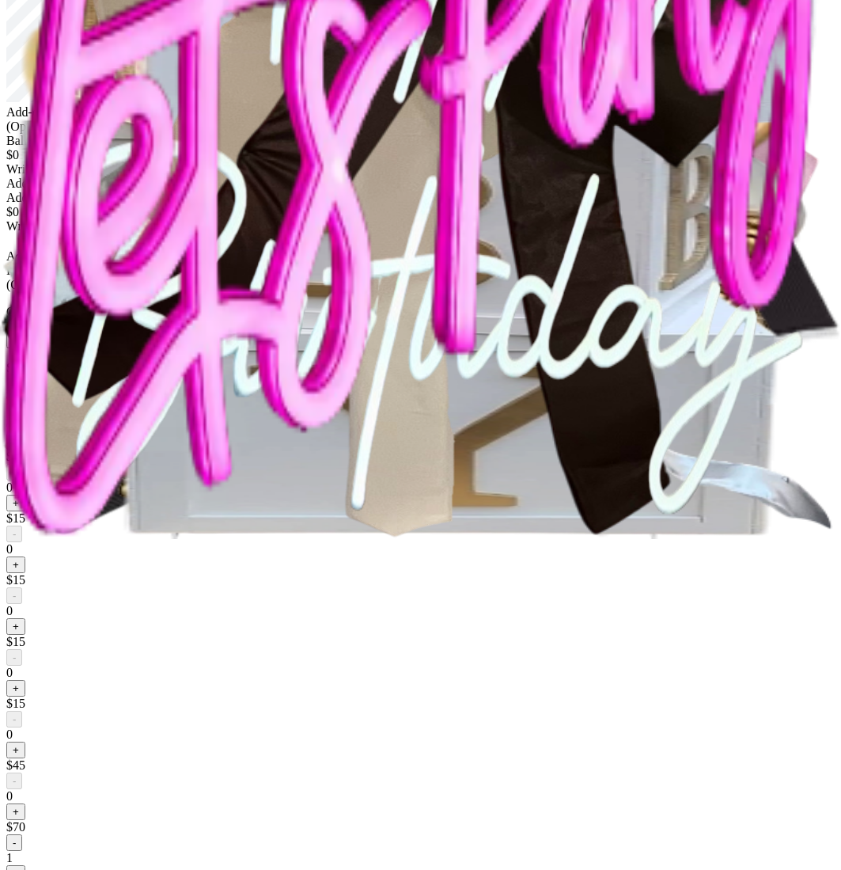
drag, startPoint x: 359, startPoint y: 726, endPoint x: 357, endPoint y: 718, distance: 8.1
click at [25, 450] on button "+" at bounding box center [15, 441] width 19 height 17
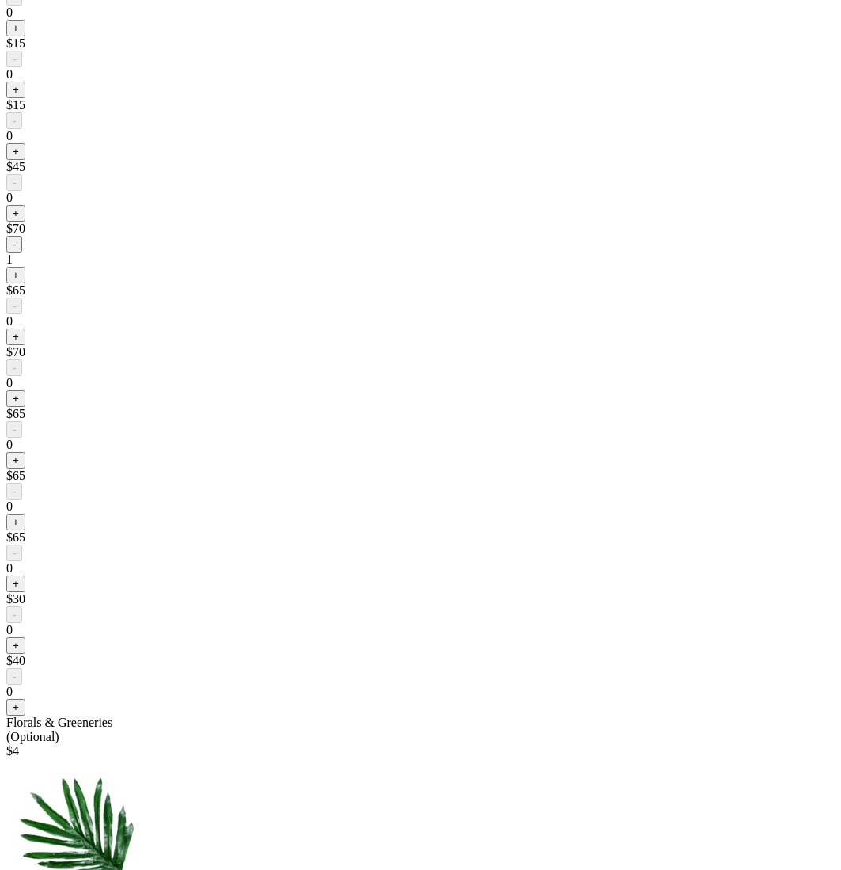
scroll to position [925, 0]
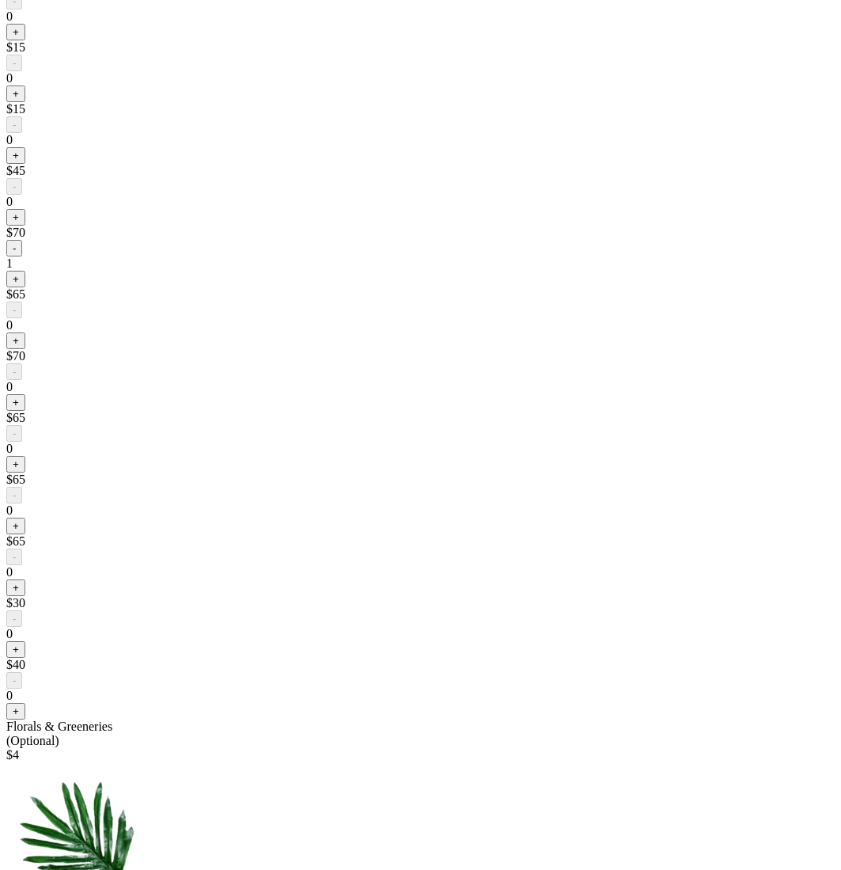
click at [22, 256] on button "-" at bounding box center [14, 248] width 16 height 17
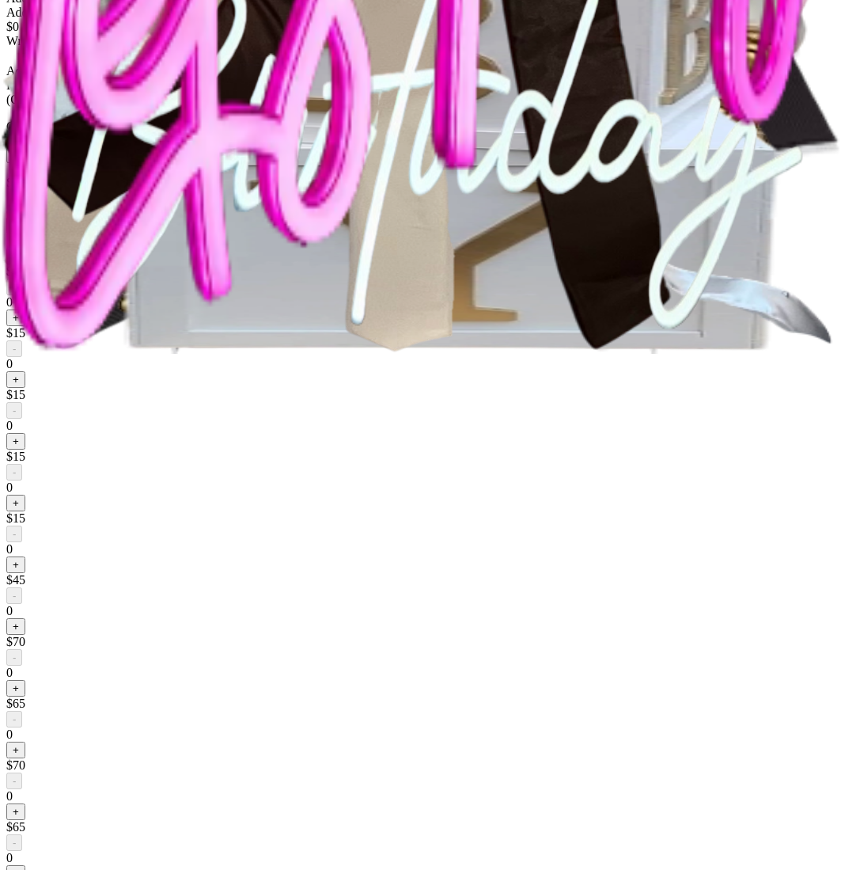
scroll to position [423, 0]
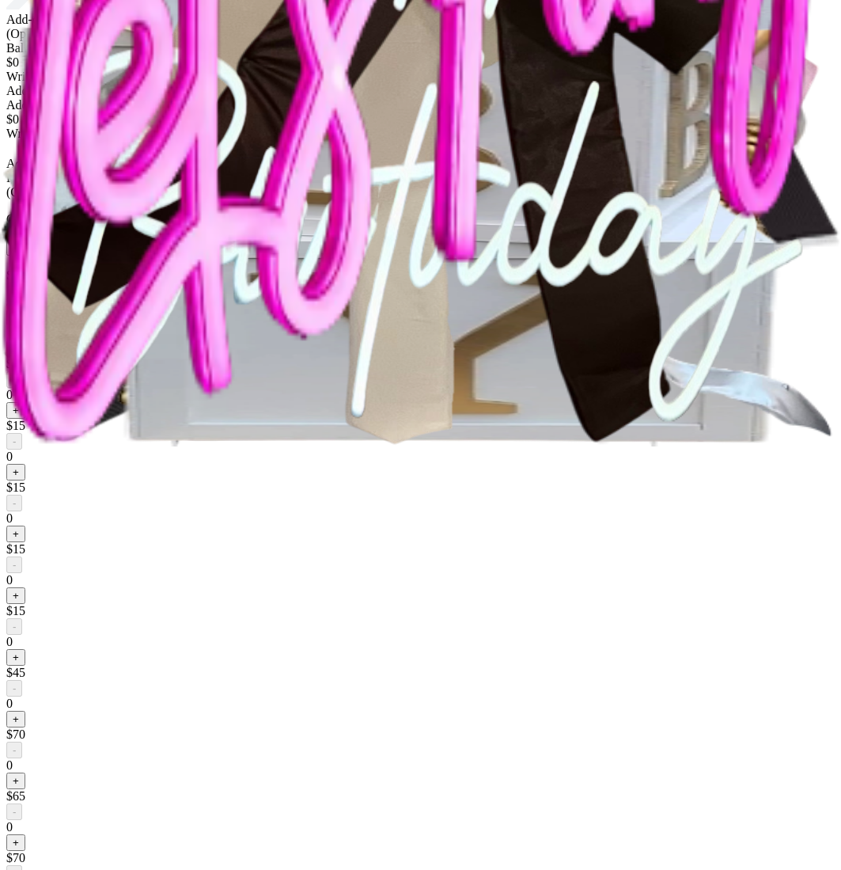
click at [304, 446] on img at bounding box center [420, 12] width 841 height 870
click at [22, 326] on button "-" at bounding box center [14, 317] width 16 height 17
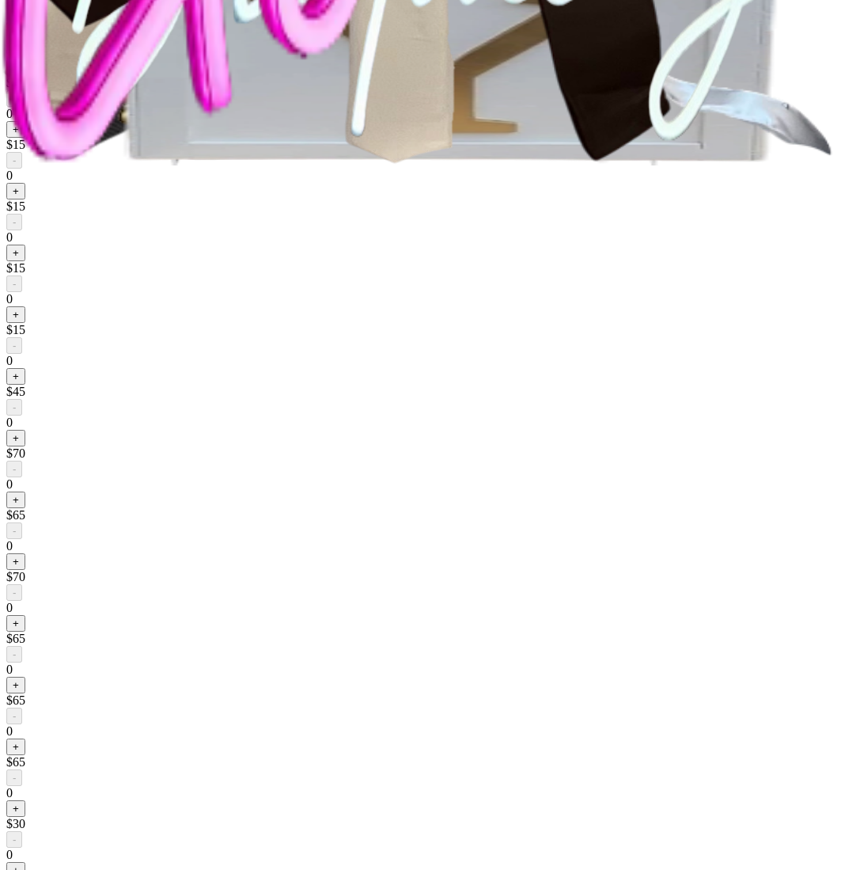
scroll to position [703, 0]
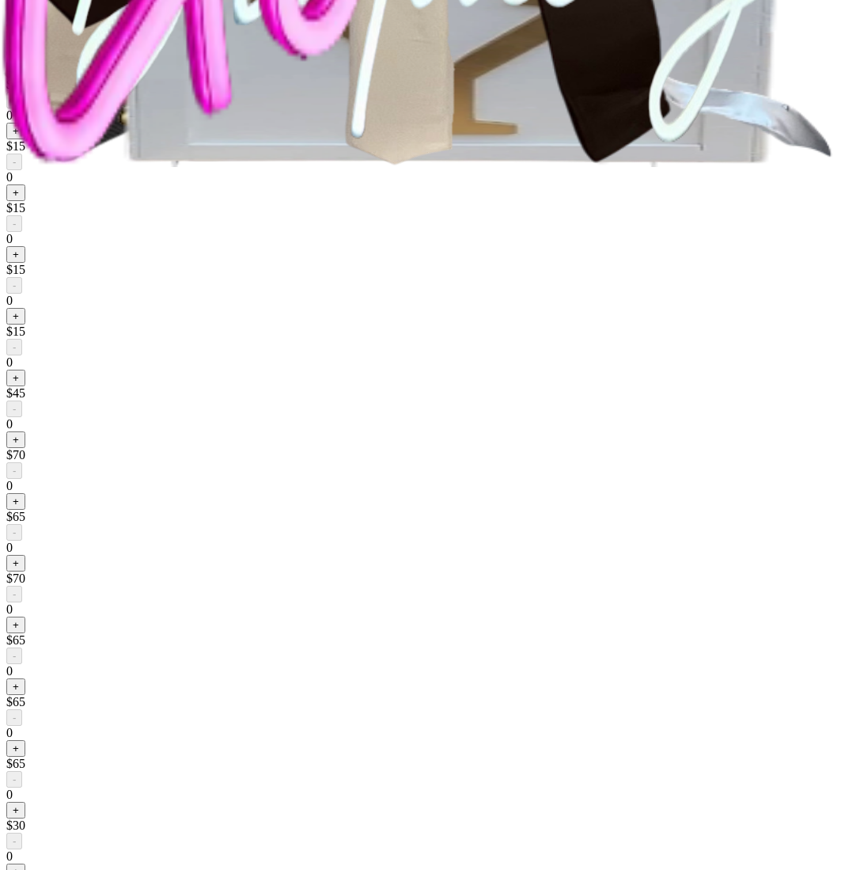
click at [25, 78] on button "+" at bounding box center [15, 69] width 19 height 17
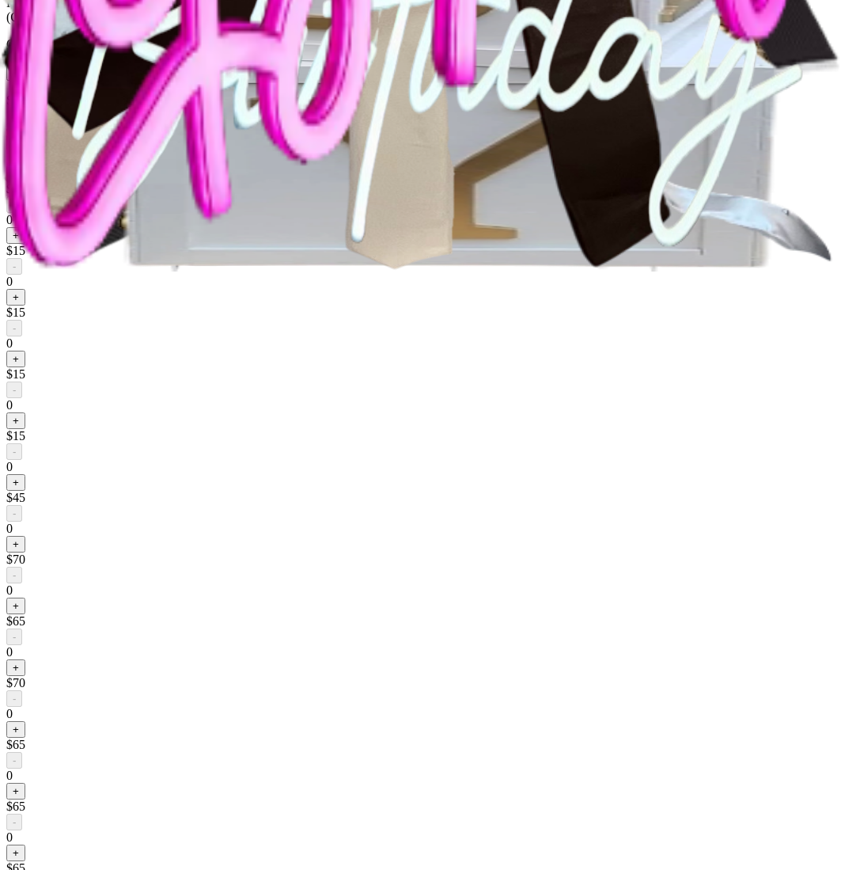
scroll to position [743, 0]
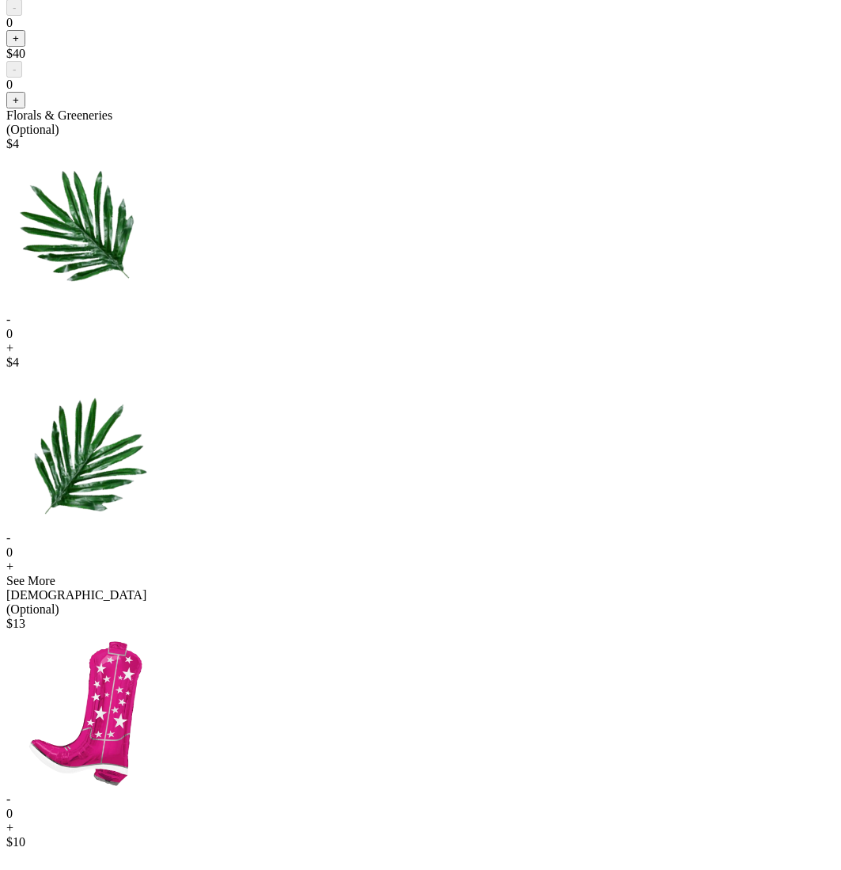
scroll to position [1887, 0]
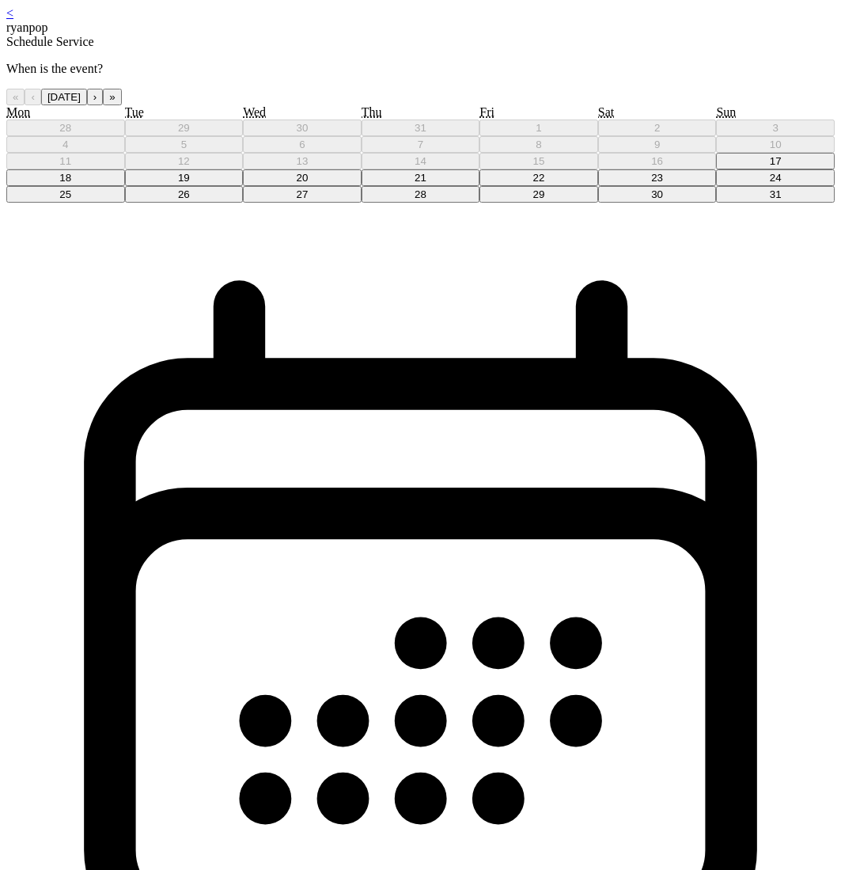
click at [443, 186] on button "21" at bounding box center [421, 177] width 119 height 17
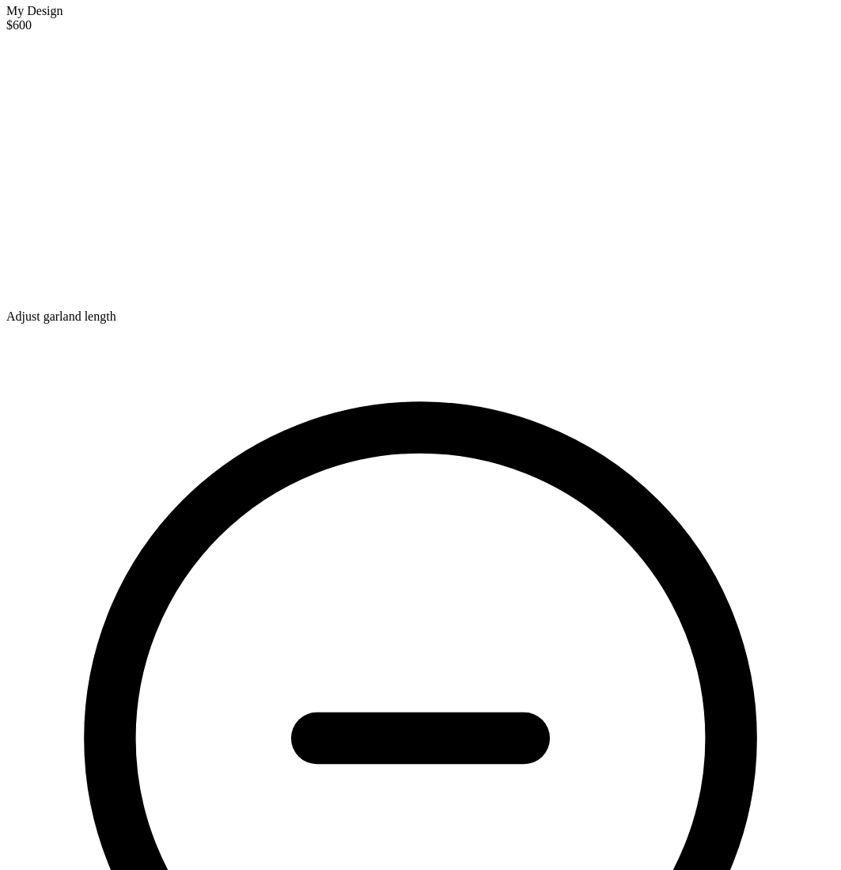
scroll to position [109, 0]
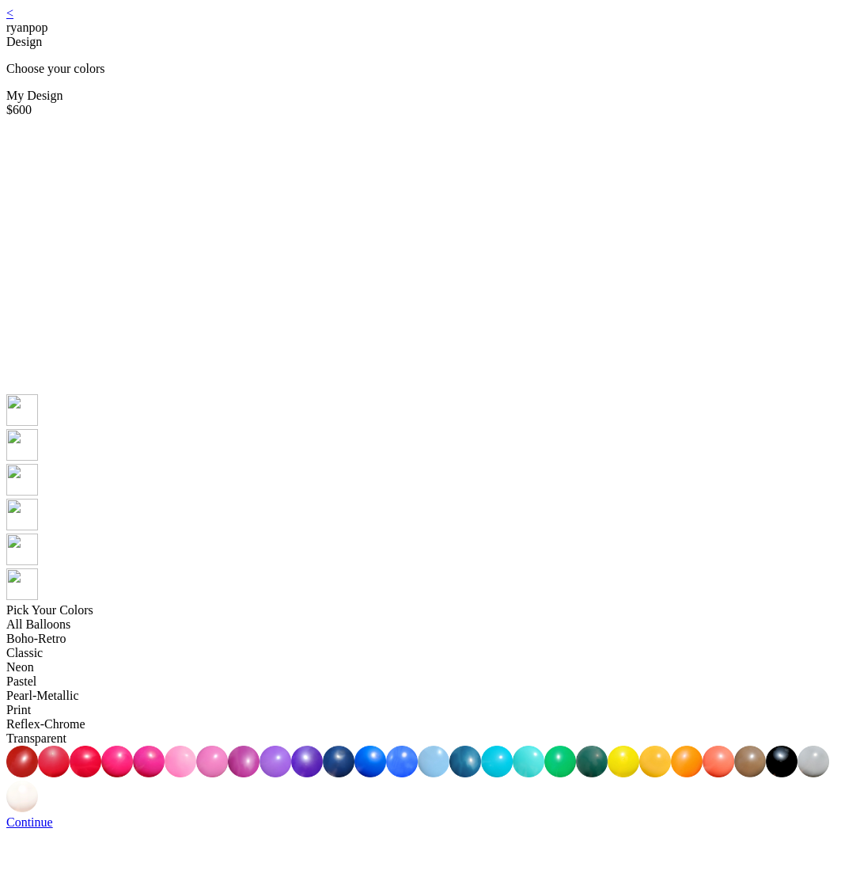
click at [260, 746] on img at bounding box center [244, 762] width 32 height 32
click at [38, 533] on img at bounding box center [22, 549] width 32 height 32
click at [418, 746] on img at bounding box center [402, 762] width 32 height 32
click at [53, 815] on link "Continue" at bounding box center [29, 821] width 47 height 13
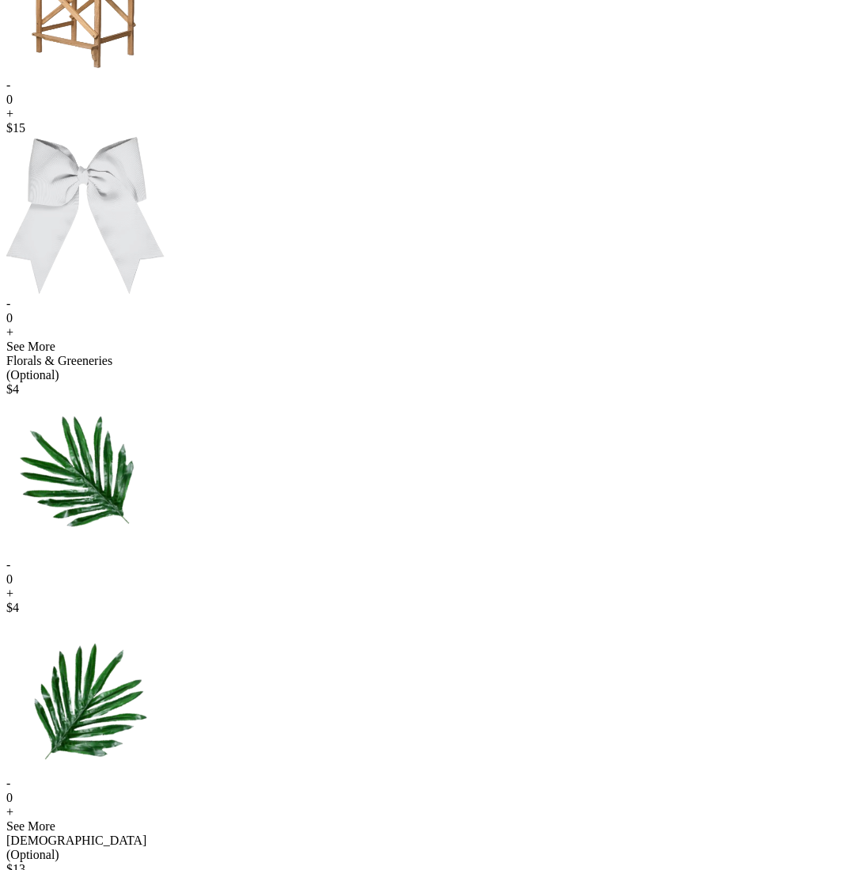
scroll to position [710, 0]
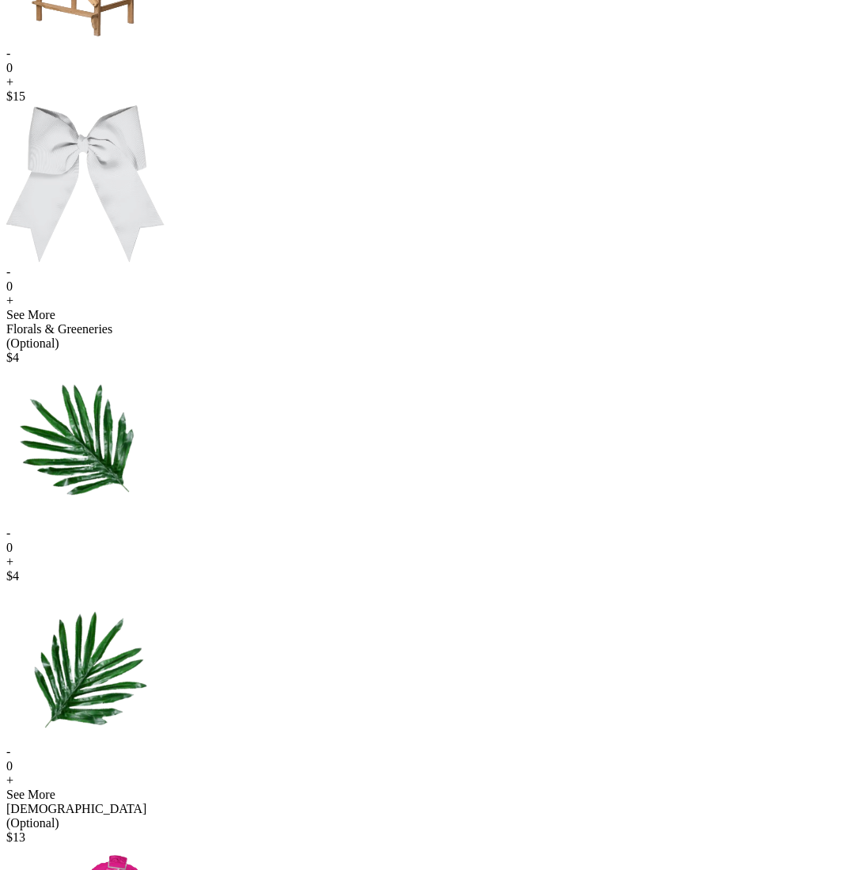
click at [359, 89] on div "+" at bounding box center [420, 82] width 829 height 14
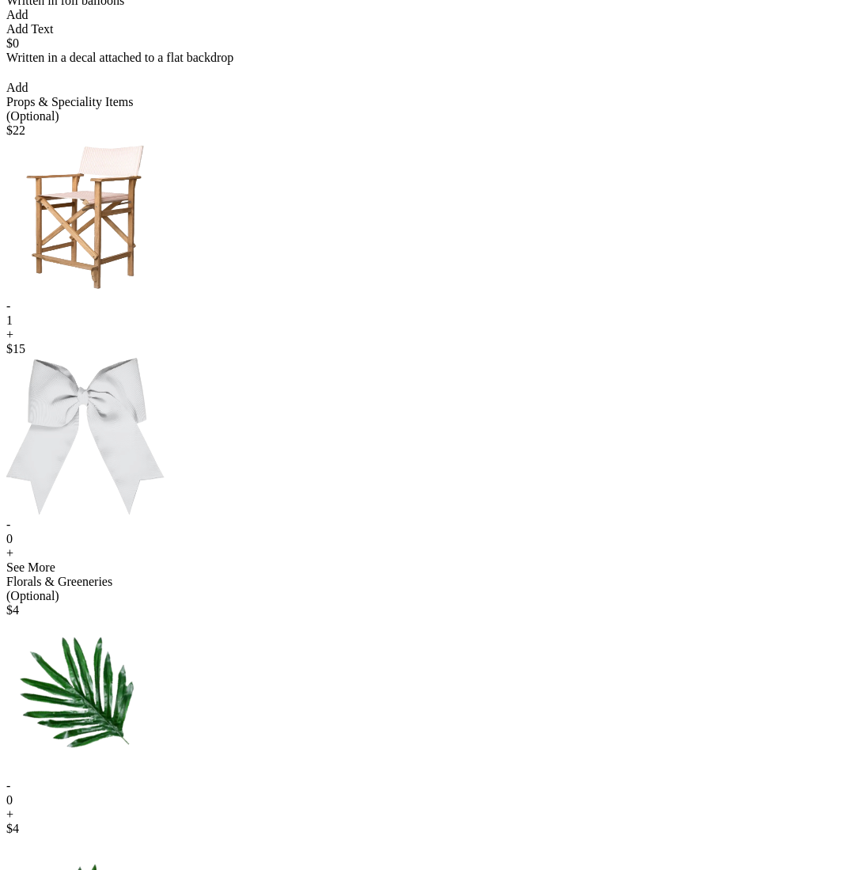
scroll to position [0, 0]
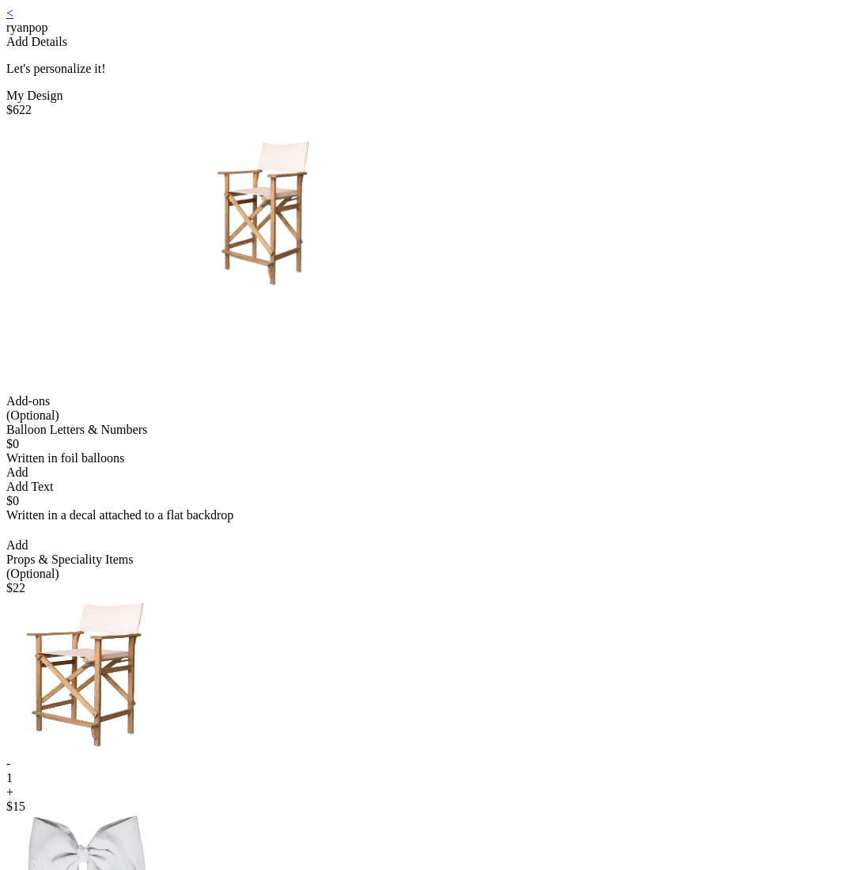
drag, startPoint x: 294, startPoint y: 258, endPoint x: 556, endPoint y: 271, distance: 262.3
click at [560, 276] on div at bounding box center [420, 255] width 829 height 277
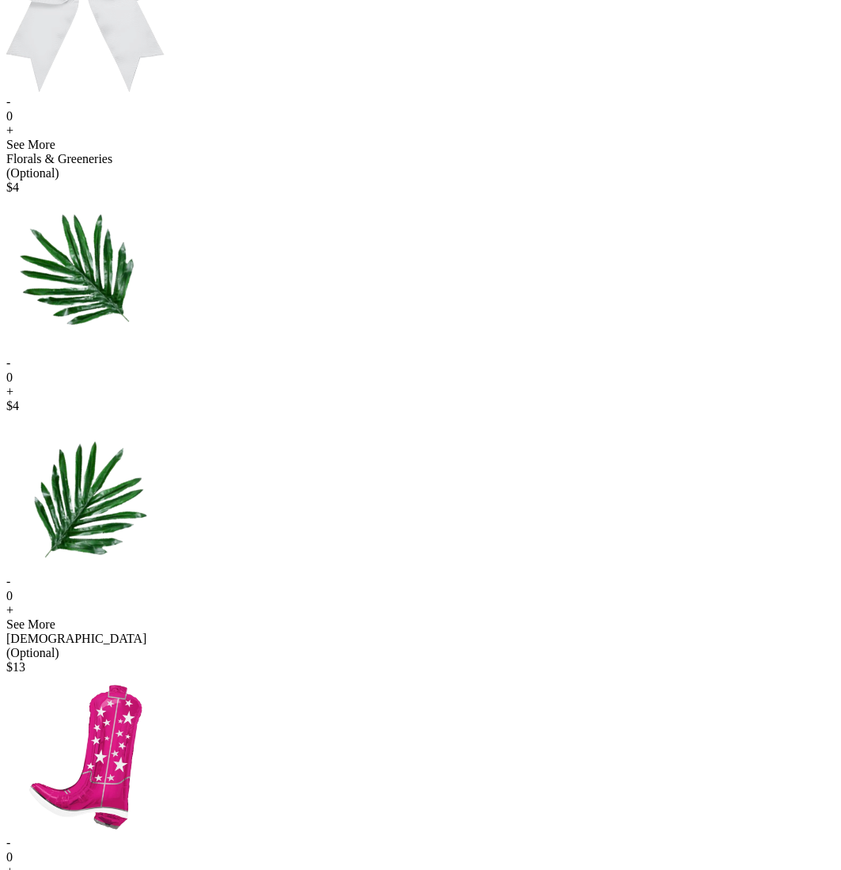
scroll to position [912, 0]
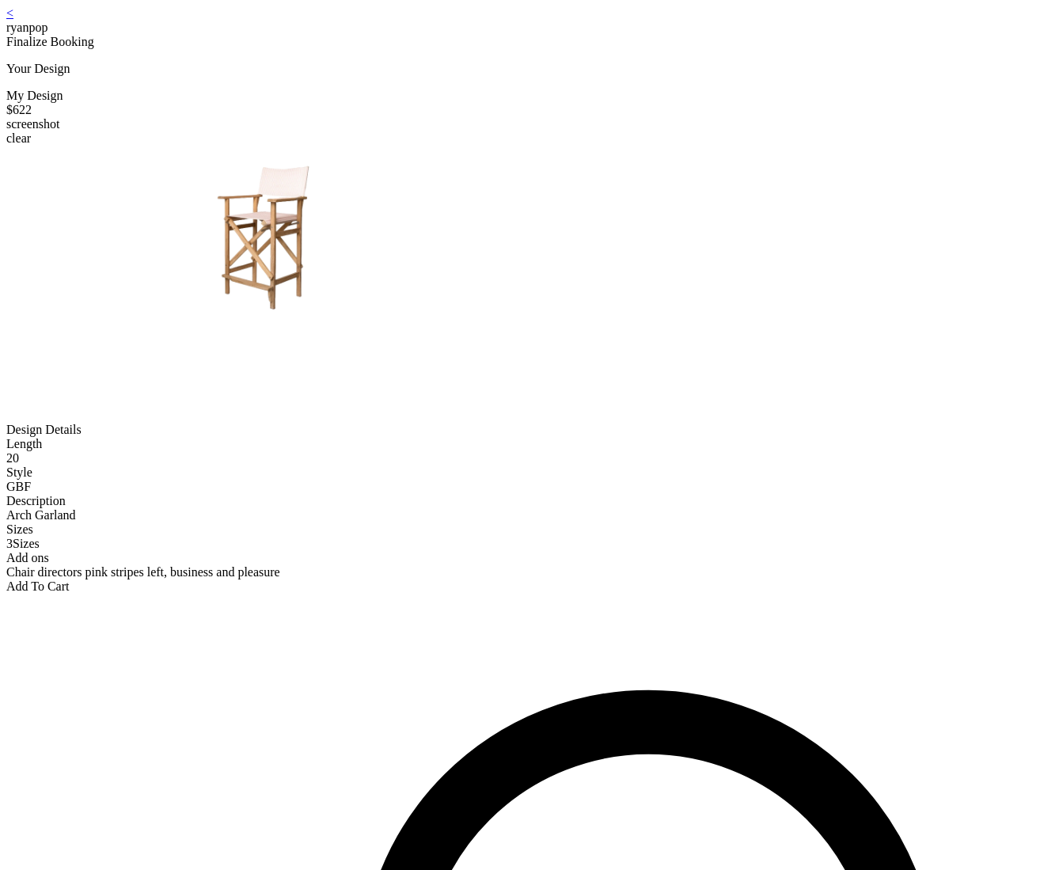
click at [13, 20] on link "<" at bounding box center [9, 12] width 7 height 13
